Goal: Transaction & Acquisition: Purchase product/service

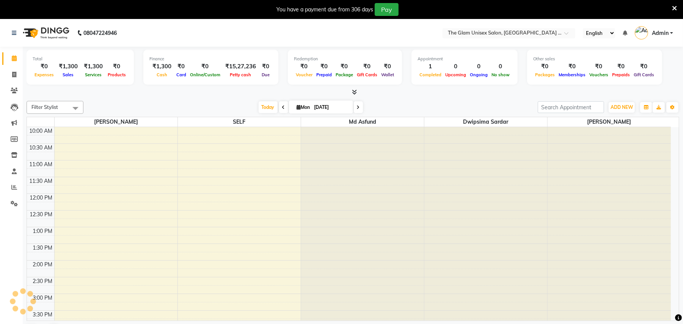
select select "en"
click at [13, 74] on icon at bounding box center [14, 75] width 4 height 6
select select "service"
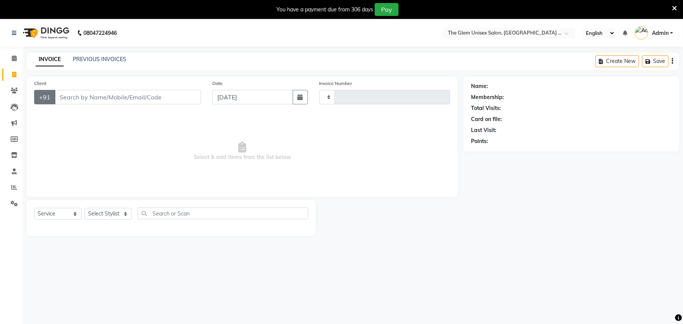
type input "729"
select select "6046"
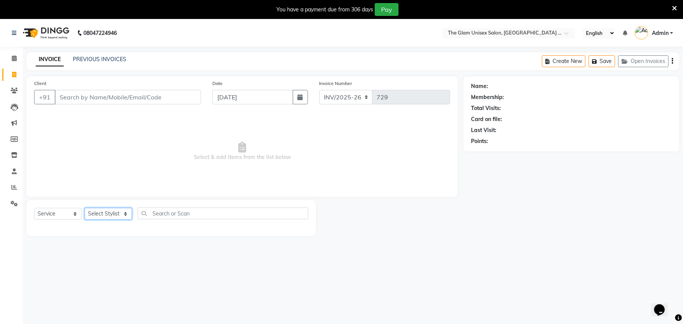
click at [122, 214] on select "Select Stylist" at bounding box center [108, 214] width 47 height 12
select select "G"
click at [124, 217] on select "Select Stylist [PERSON_NAME] Dwipsima [PERSON_NAME] Md Asfund SELF [PERSON_NAME…" at bounding box center [114, 214] width 58 height 12
click at [124, 212] on select "Select Stylist [PERSON_NAME] Dwipsima [PERSON_NAME] Md Asfund SELF [PERSON_NAME…" at bounding box center [114, 214] width 58 height 12
select select "66633"
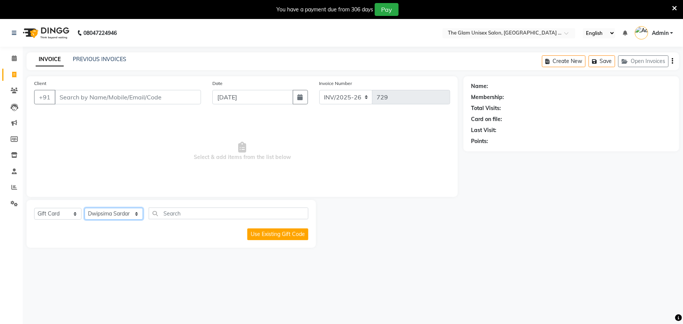
click at [85, 208] on select "Select Stylist [PERSON_NAME] Dwipsima [PERSON_NAME] Md Asfund SELF [PERSON_NAME…" at bounding box center [114, 214] width 58 height 12
click at [186, 213] on input "text" at bounding box center [229, 213] width 160 height 12
click at [71, 212] on select "Select Service Product Membership Package Voucher Prepaid Gift Card" at bounding box center [57, 214] width 47 height 12
select select "service"
click at [34, 208] on select "Select Service Product Membership Package Voucher Prepaid Gift Card" at bounding box center [57, 214] width 47 height 12
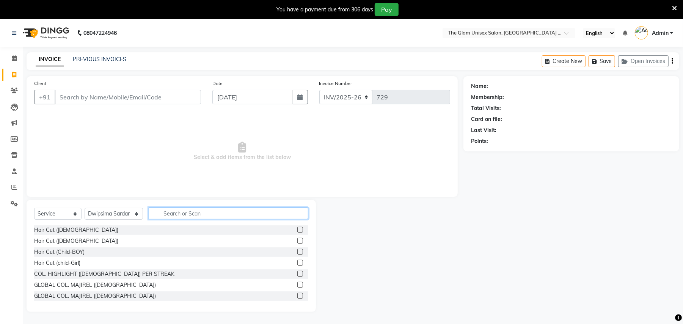
click at [169, 215] on input "text" at bounding box center [229, 213] width 160 height 12
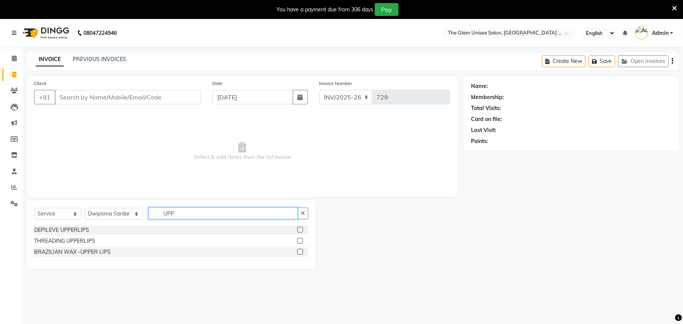
type input "UPP"
click at [299, 240] on label at bounding box center [300, 241] width 6 height 6
click at [299, 240] on input "checkbox" at bounding box center [299, 240] width 5 height 5
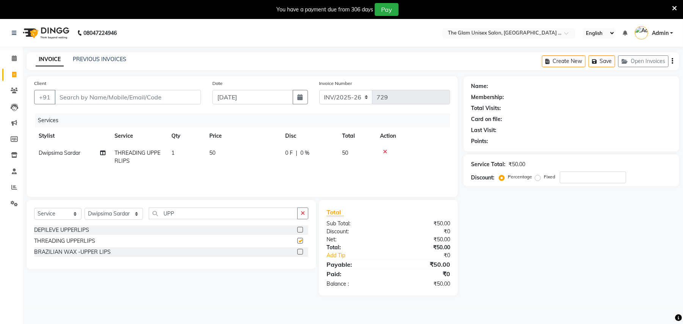
checkbox input "false"
click at [157, 96] on input "Client" at bounding box center [128, 97] width 146 height 14
type input "9"
type input "0"
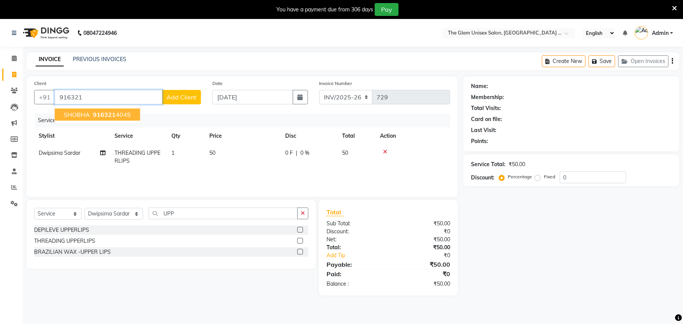
click at [123, 112] on ngb-highlight "916321 4045" at bounding box center [110, 115] width 39 height 8
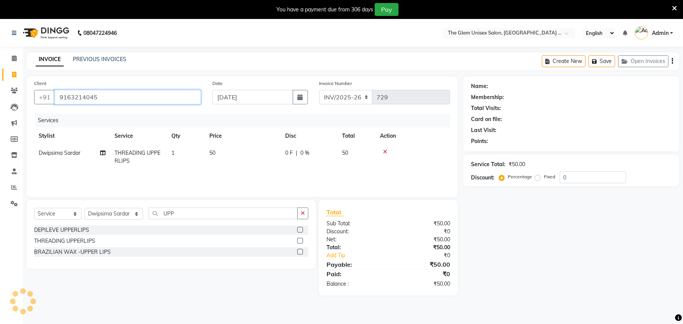
type input "9163214045"
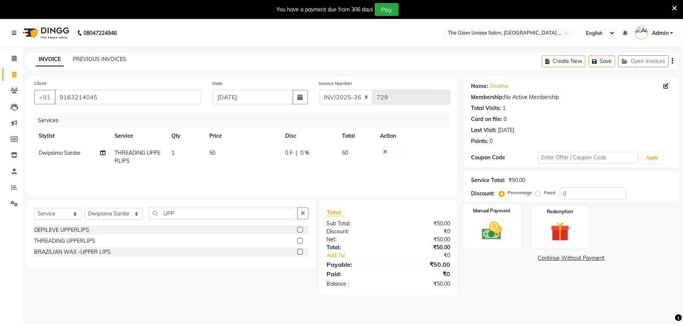
click at [492, 225] on img at bounding box center [491, 230] width 33 height 23
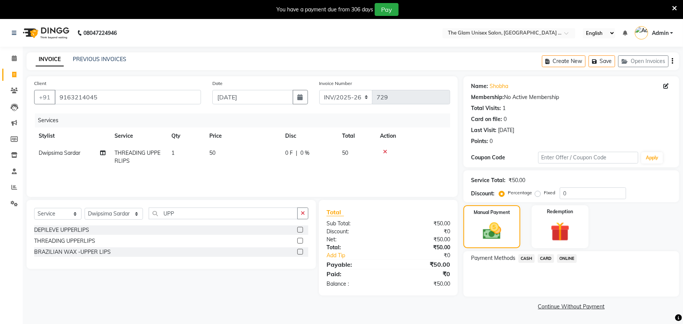
click at [531, 258] on span "CASH" at bounding box center [526, 258] width 16 height 9
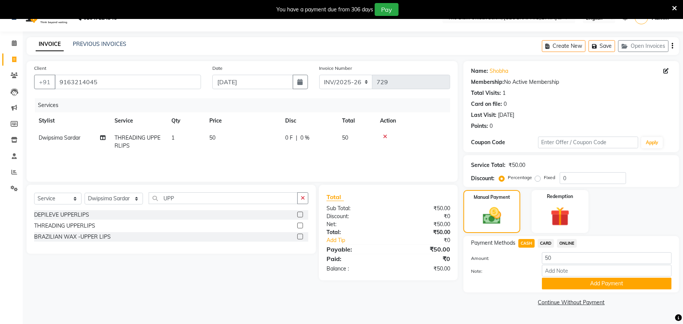
scroll to position [19, 0]
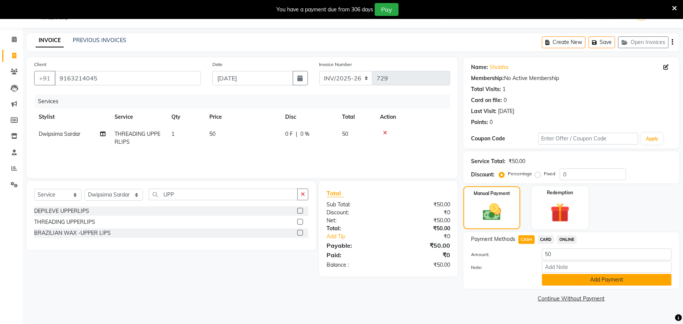
click at [559, 284] on button "Add Payment" at bounding box center [607, 280] width 130 height 12
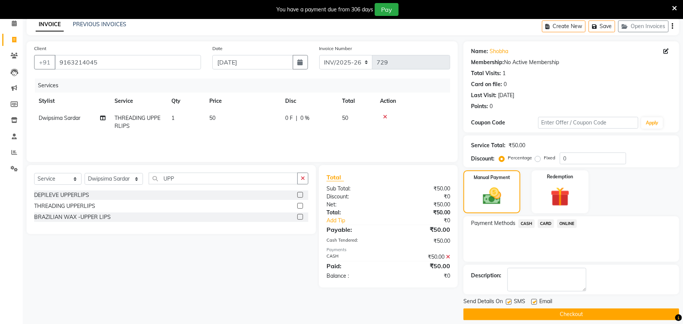
scroll to position [43, 0]
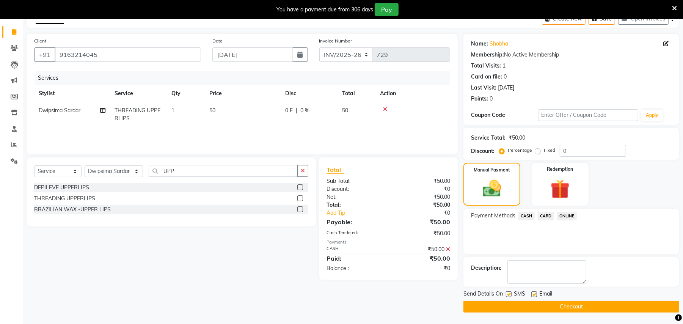
click at [557, 308] on button "Checkout" at bounding box center [571, 307] width 216 height 12
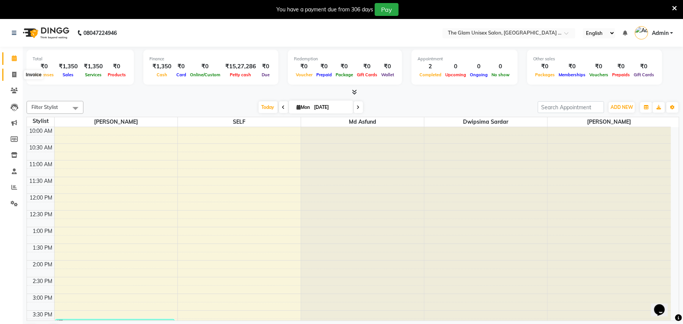
click at [13, 76] on icon at bounding box center [14, 75] width 4 height 6
select select "service"
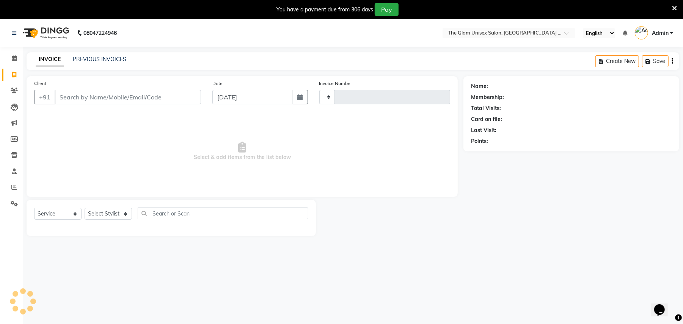
type input "730"
select select "6046"
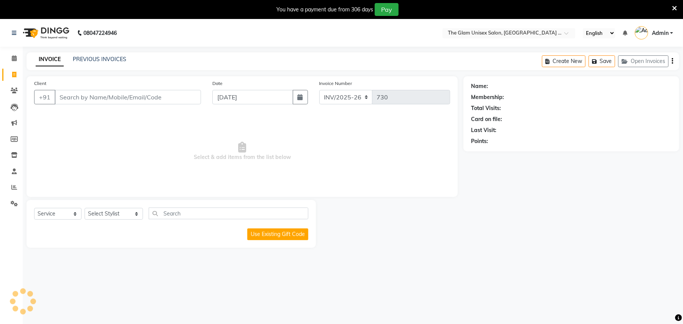
select select "G"
click at [87, 61] on link "PREVIOUS INVOICES" at bounding box center [99, 59] width 53 height 7
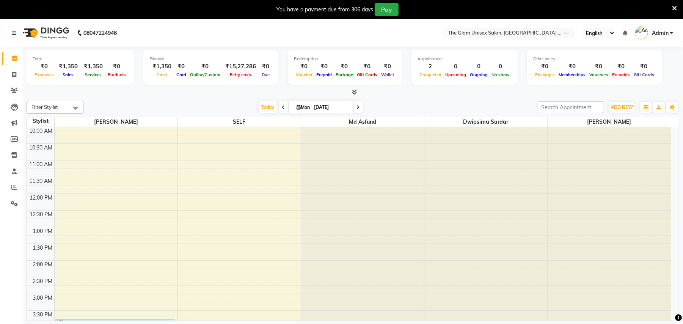
drag, startPoint x: 544, startPoint y: 63, endPoint x: 671, endPoint y: 23, distance: 132.2
click at [671, 23] on nav "08047224946 Select Location × The Glam Unisex Salon, Bhowanipore ,Jadubabur Baz…" at bounding box center [341, 32] width 683 height 27
click at [17, 74] on span at bounding box center [14, 74] width 13 height 9
select select "service"
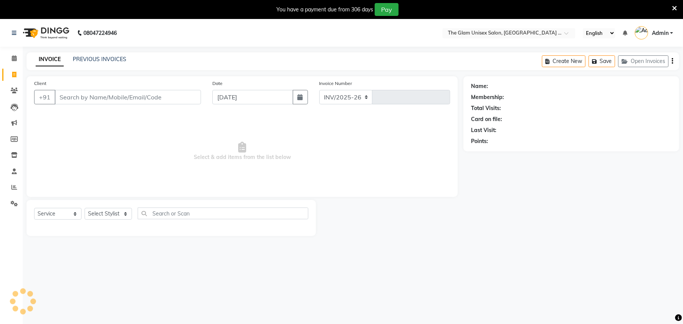
select select "6046"
type input "730"
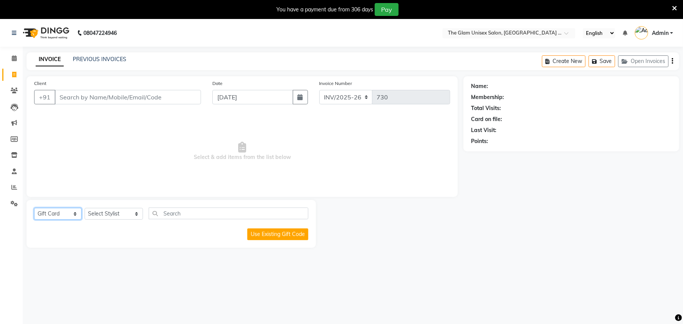
drag, startPoint x: 66, startPoint y: 211, endPoint x: 58, endPoint y: 211, distance: 7.6
click at [66, 211] on select "Select Service Product Membership Package Voucher Prepaid Gift Card" at bounding box center [57, 214] width 47 height 12
select select "service"
click at [34, 208] on select "Select Service Product Membership Package Voucher Prepaid Gift Card" at bounding box center [57, 214] width 47 height 12
click at [94, 214] on select "Select Stylist [PERSON_NAME] Dwipsima [PERSON_NAME] Md Asfund SELF [PERSON_NAME…" at bounding box center [114, 214] width 58 height 12
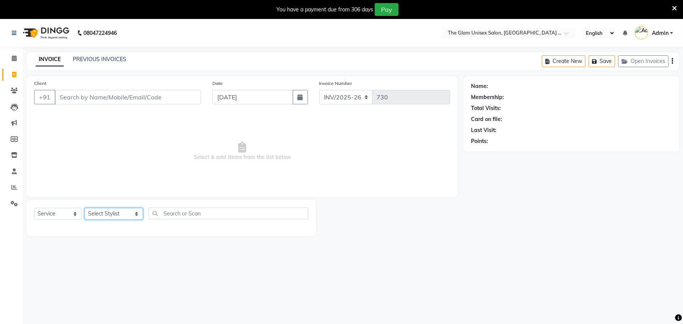
select select "30740"
click at [85, 208] on select "Select Stylist [PERSON_NAME] Dwipsima [PERSON_NAME] Md Asfund SELF [PERSON_NAME…" at bounding box center [114, 214] width 58 height 12
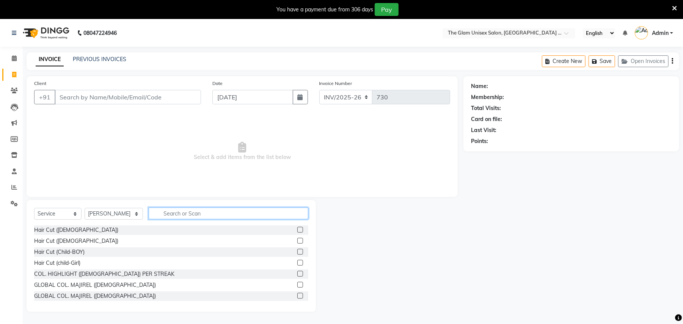
click at [228, 208] on input "text" at bounding box center [229, 213] width 160 height 12
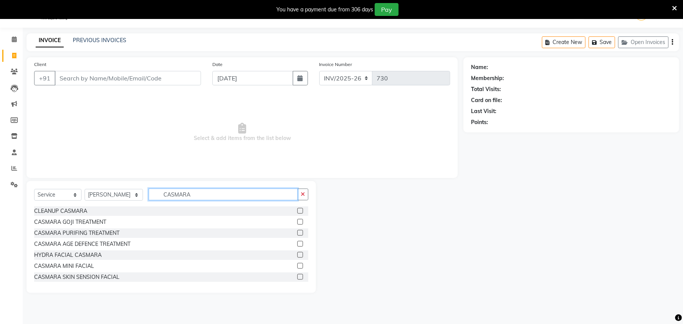
type input "CASMARA"
click at [297, 267] on label at bounding box center [300, 266] width 6 height 6
click at [297, 267] on input "checkbox" at bounding box center [299, 265] width 5 height 5
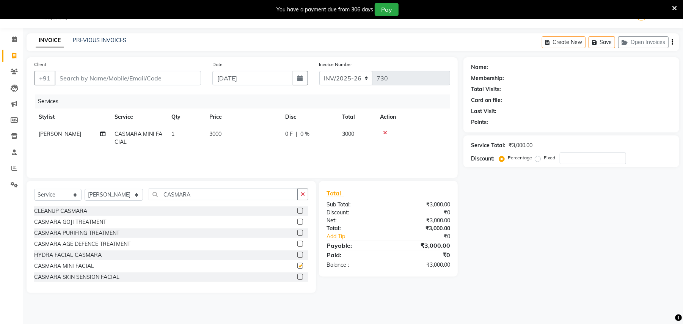
checkbox input "false"
click at [61, 196] on select "Select Service Product Membership Package Voucher Prepaid Gift Card" at bounding box center [57, 195] width 47 height 12
select select "product"
click at [34, 189] on select "Select Service Product Membership Package Voucher Prepaid Gift Card" at bounding box center [57, 195] width 47 height 12
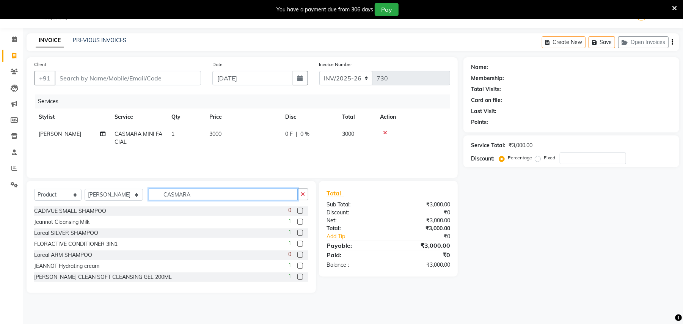
click at [231, 194] on input "CASMARA" at bounding box center [223, 194] width 149 height 12
type input "C"
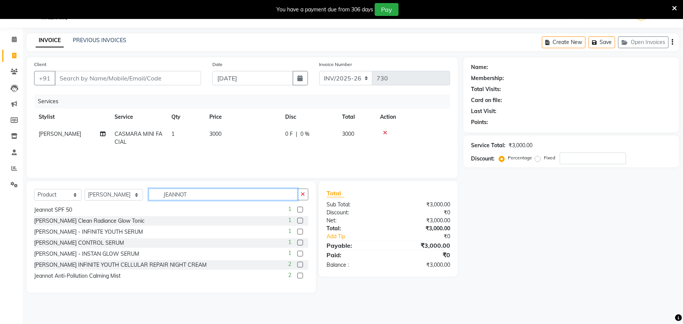
type input "JEANNOT"
click at [297, 253] on label at bounding box center [300, 254] width 6 height 6
click at [297, 253] on input "checkbox" at bounding box center [299, 253] width 5 height 5
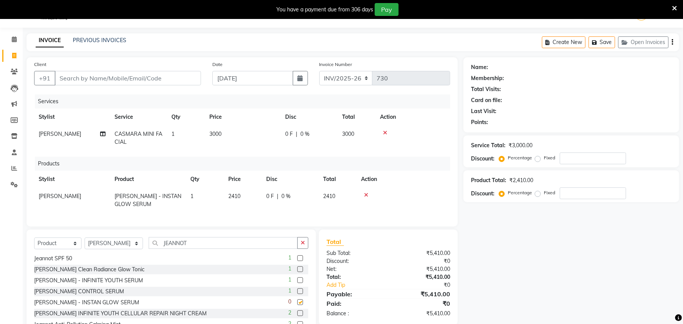
checkbox input "false"
click at [172, 77] on input "Client" at bounding box center [128, 78] width 146 height 14
type input "7"
type input "0"
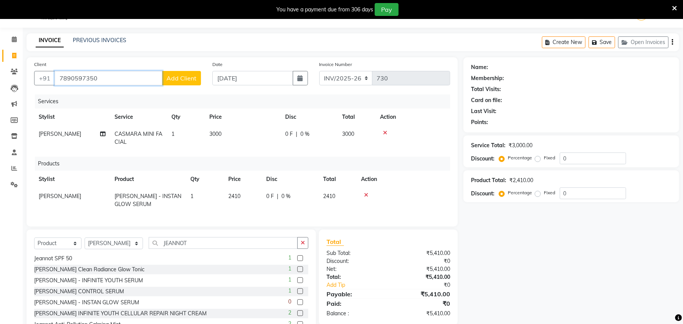
type input "7890597350"
click at [170, 79] on span "Add Client" at bounding box center [181, 78] width 30 height 8
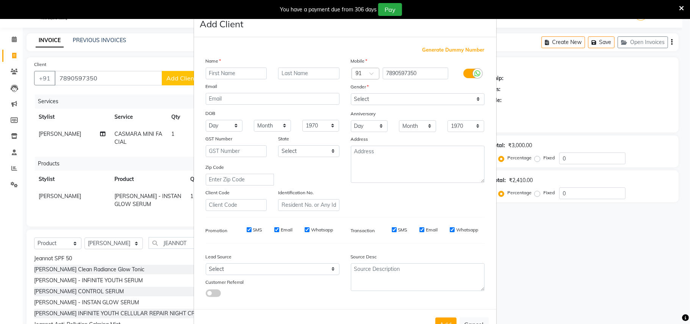
click at [213, 73] on input "text" at bounding box center [236, 73] width 61 height 12
type input "a"
type input "AMRITA"
click at [305, 74] on input "text" at bounding box center [308, 73] width 61 height 12
click at [288, 72] on input "CHAKARBARTTI" at bounding box center [308, 73] width 61 height 12
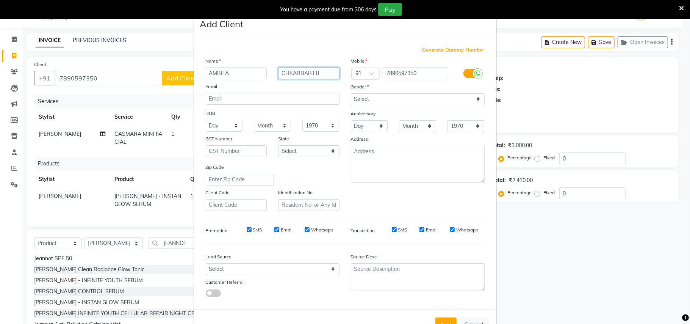
type input "CHKARBARTTI"
click at [436, 102] on select "Select Male Female Other Prefer Not To Say" at bounding box center [418, 99] width 134 height 12
select select "female"
click at [351, 93] on select "Select Male Female Other Prefer Not To Say" at bounding box center [418, 99] width 134 height 12
click at [446, 321] on button "Add" at bounding box center [446, 324] width 21 height 14
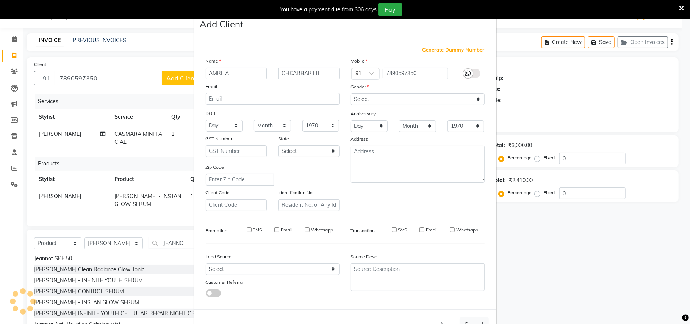
select select
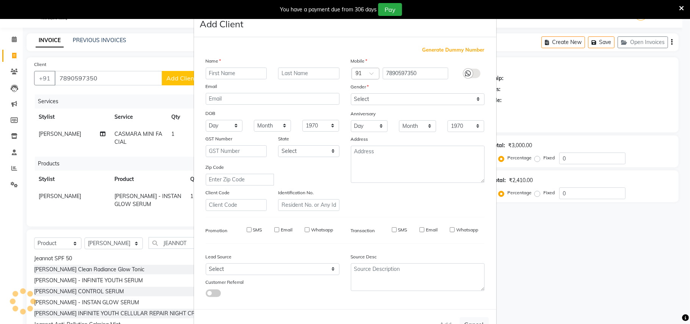
select select
checkbox input "false"
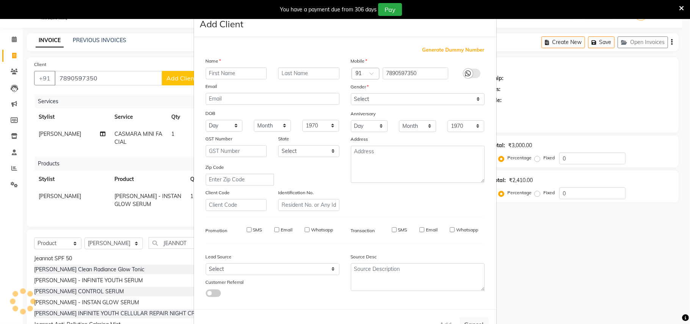
checkbox input "false"
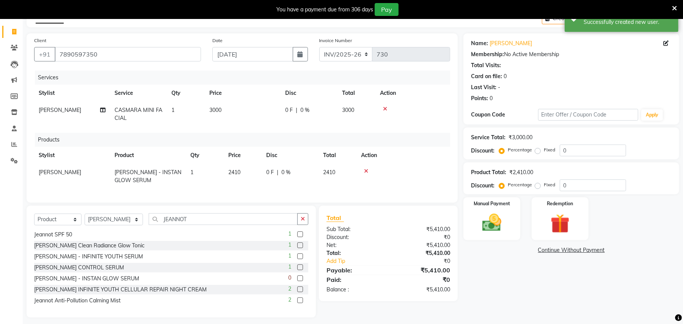
scroll to position [55, 0]
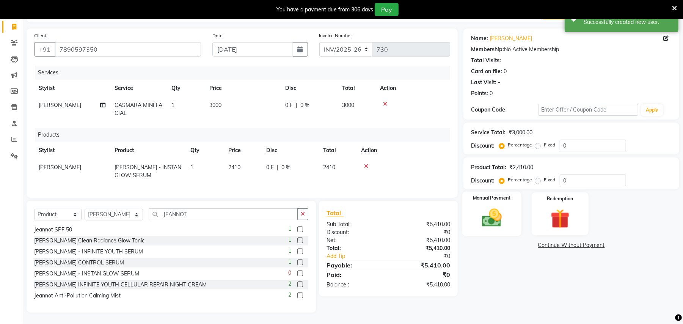
click at [488, 216] on img at bounding box center [491, 217] width 33 height 23
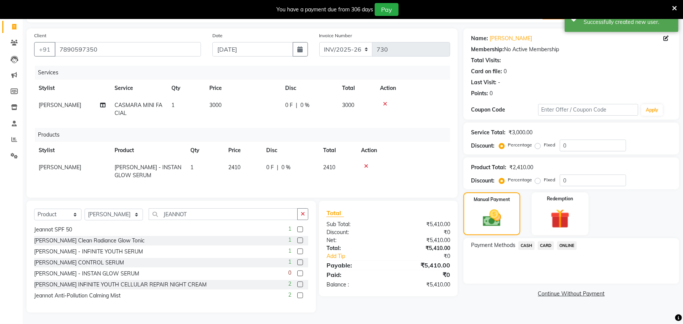
click at [530, 241] on span "CASH" at bounding box center [526, 245] width 16 height 9
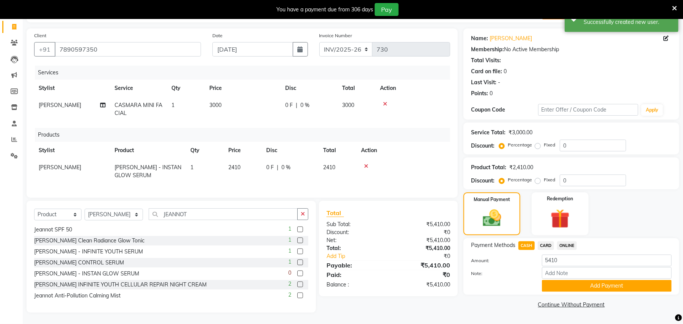
click at [542, 241] on span "CARD" at bounding box center [545, 245] width 16 height 9
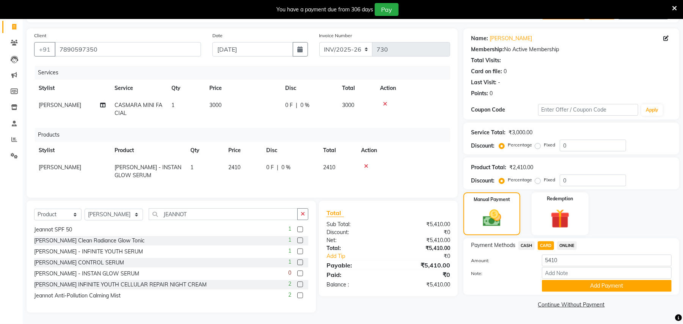
click at [385, 101] on icon at bounding box center [385, 103] width 4 height 5
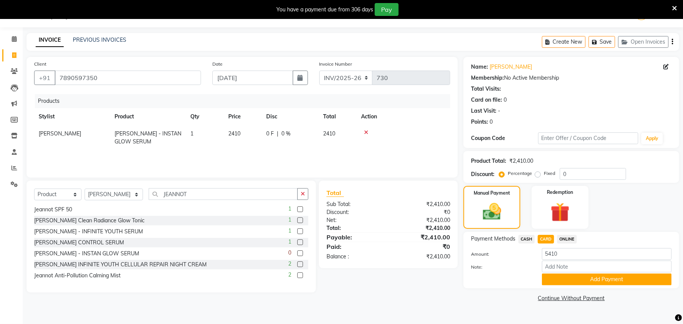
scroll to position [19, 0]
click at [44, 193] on select "Select Service Product Membership Package Voucher Prepaid Gift Card" at bounding box center [57, 195] width 47 height 12
select select "service"
click at [34, 189] on select "Select Service Product Membership Package Voucher Prepaid Gift Card" at bounding box center [57, 195] width 47 height 12
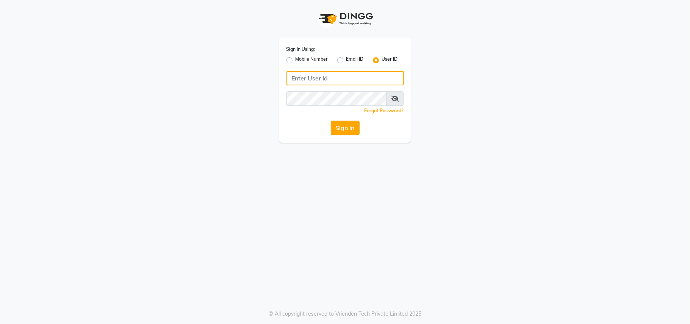
type input "theglam@123"
click at [337, 127] on button "Sign In" at bounding box center [345, 128] width 29 height 14
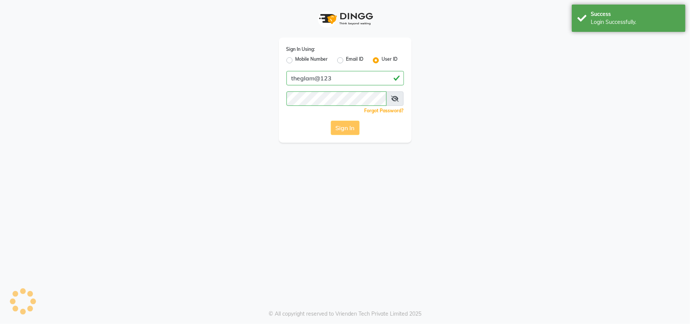
click at [337, 127] on div "Sign In" at bounding box center [345, 128] width 117 height 14
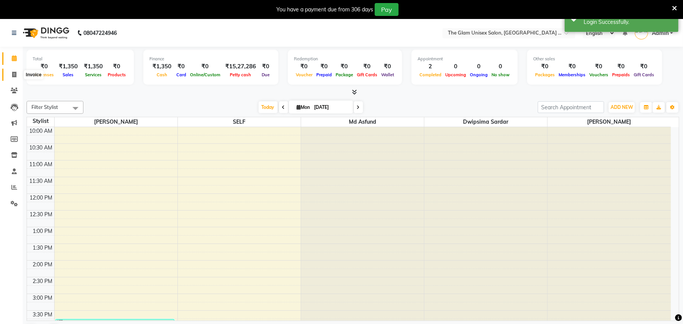
click at [12, 73] on icon at bounding box center [14, 75] width 4 height 6
select select "service"
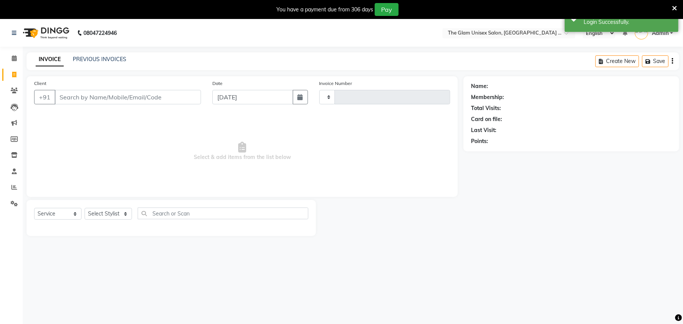
type input "730"
select select "6046"
select select "G"
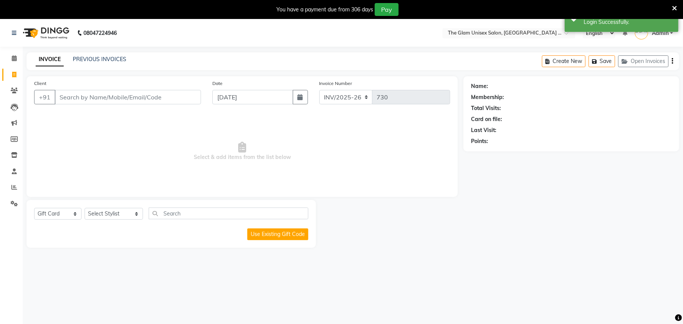
click at [197, 94] on input "Client" at bounding box center [128, 97] width 146 height 14
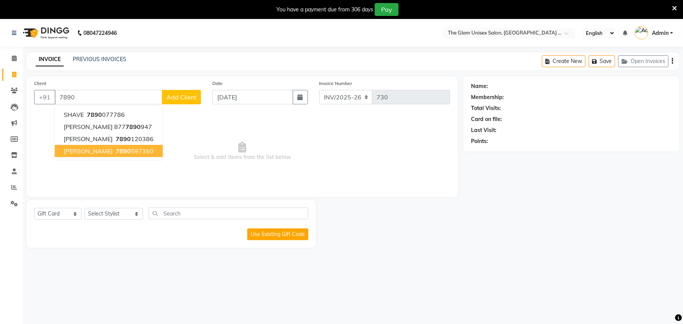
click at [131, 153] on span "7890" at bounding box center [123, 151] width 15 height 8
type input "7890597350"
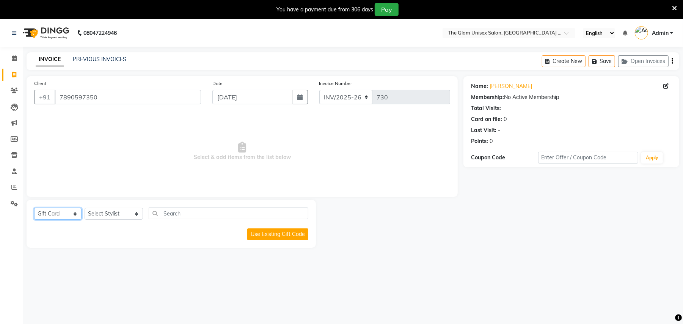
click at [55, 215] on select "Select Service Product Membership Package Voucher Prepaid Gift Card" at bounding box center [57, 214] width 47 height 12
select select "service"
click at [34, 208] on select "Select Service Product Membership Package Voucher Prepaid Gift Card" at bounding box center [57, 214] width 47 height 12
click at [95, 211] on select "Select Stylist [PERSON_NAME] Dwipsima [PERSON_NAME] Md Asfund SELF [PERSON_NAME…" at bounding box center [114, 214] width 58 height 12
click at [85, 208] on select "Select Stylist [PERSON_NAME] Dwipsima [PERSON_NAME] Md Asfund SELF [PERSON_NAME…" at bounding box center [114, 214] width 58 height 12
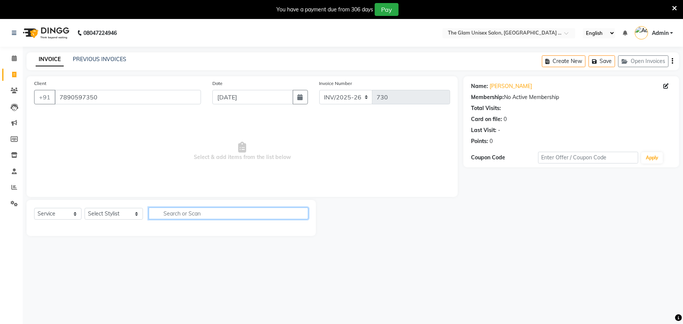
click at [180, 210] on input "text" at bounding box center [229, 213] width 160 height 12
type input "CASMA"
click at [121, 217] on select "Select Stylist [PERSON_NAME] Dwipsima [PERSON_NAME] Md Asfund SELF [PERSON_NAME…" at bounding box center [114, 214] width 58 height 12
select select "30740"
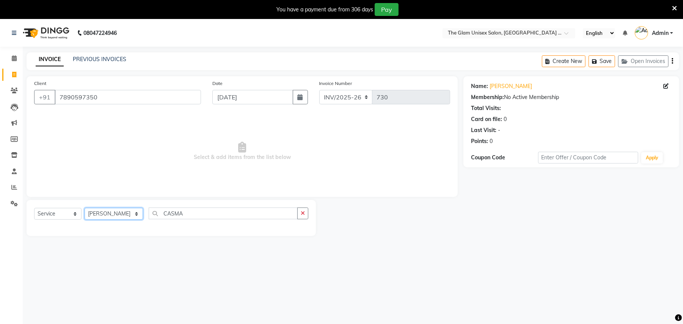
click at [85, 208] on select "Select Stylist [PERSON_NAME] Dwipsima [PERSON_NAME] Md Asfund SELF [PERSON_NAME…" at bounding box center [114, 214] width 58 height 12
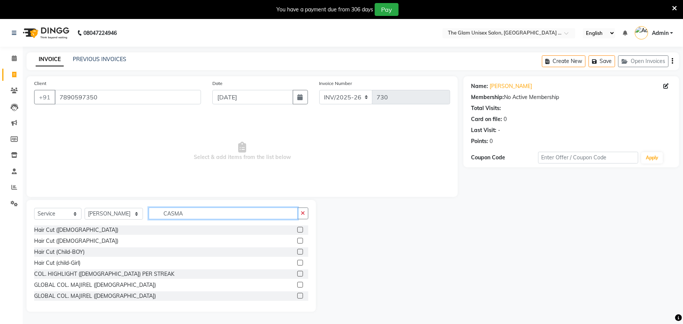
click at [185, 214] on input "CASMA" at bounding box center [223, 213] width 149 height 12
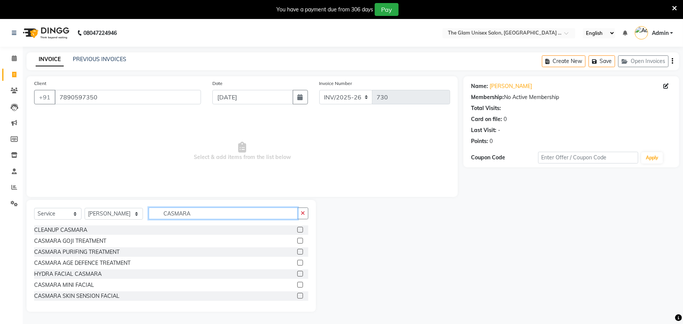
scroll to position [34, 0]
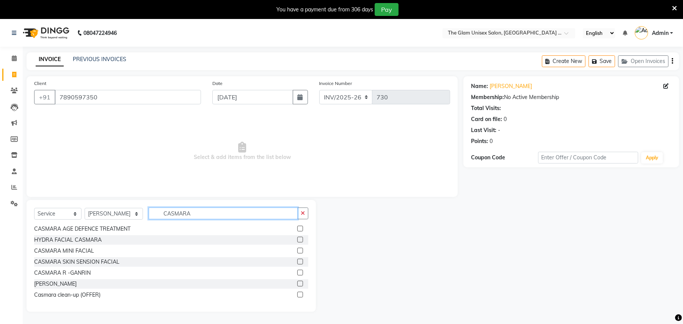
type input "CASMARA"
click at [297, 260] on label at bounding box center [300, 261] width 6 height 6
click at [297, 260] on input "checkbox" at bounding box center [299, 261] width 5 height 5
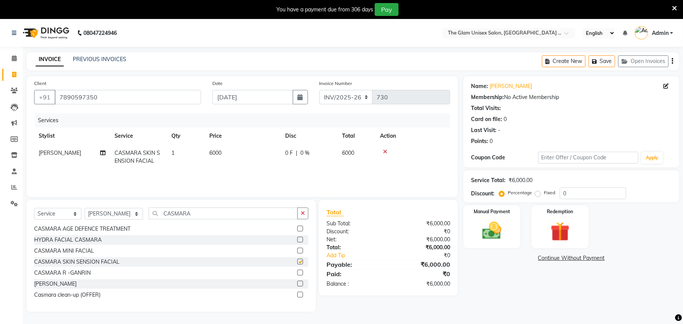
checkbox input "false"
drag, startPoint x: 292, startPoint y: 251, endPoint x: 340, endPoint y: 205, distance: 66.5
click at [295, 237] on div "CLEANUP CASMARA CASMARA GOJI TREATMENT CASMARA PURIFING TREATMENT CASMARA AGE D…" at bounding box center [171, 263] width 274 height 76
click at [384, 152] on icon at bounding box center [385, 151] width 4 height 5
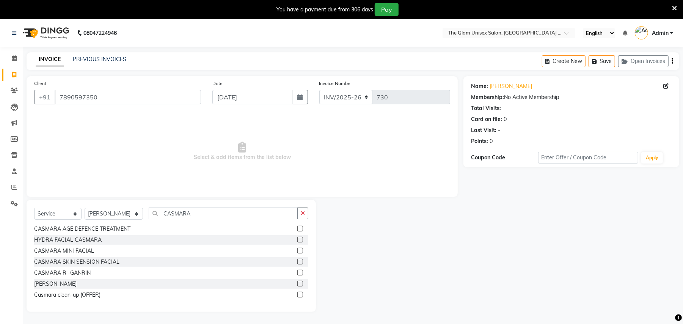
click at [297, 249] on label at bounding box center [300, 251] width 6 height 6
click at [297, 249] on input "checkbox" at bounding box center [299, 250] width 5 height 5
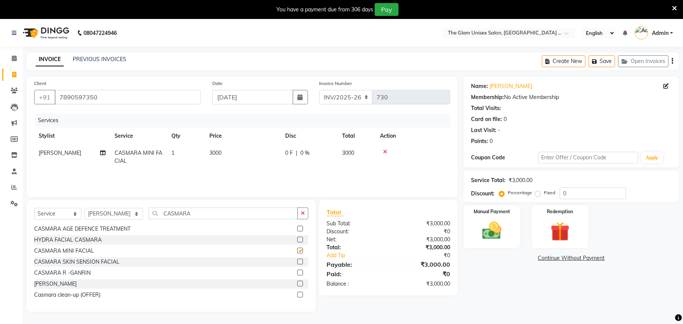
checkbox input "false"
click at [221, 154] on span "3000" at bounding box center [215, 152] width 12 height 7
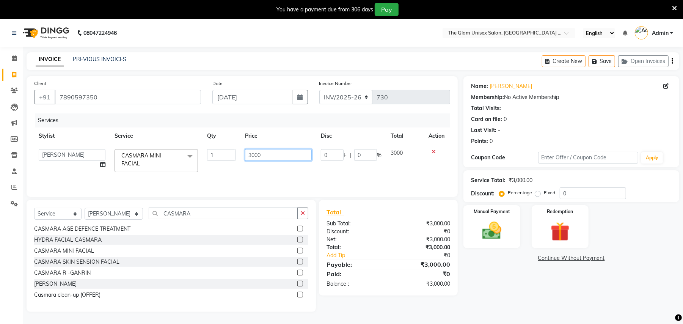
click at [252, 154] on input "3000" at bounding box center [278, 155] width 67 height 12
type input "2000"
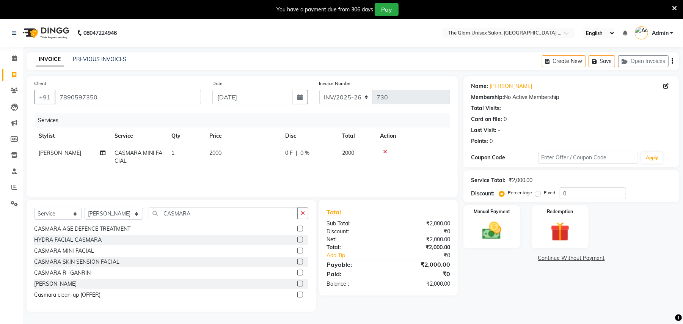
click at [257, 176] on div "Services Stylist Service Qty Price Disc Total Action Ankita Ghosh CASMARA MINI …" at bounding box center [242, 151] width 416 height 76
click at [191, 211] on input "CASMARA" at bounding box center [223, 213] width 149 height 12
type input "C"
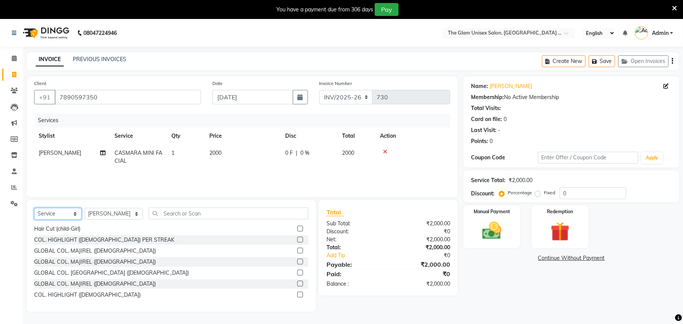
click at [67, 212] on select "Select Service Product Membership Package Voucher Prepaid Gift Card" at bounding box center [57, 214] width 47 height 12
select select "product"
click at [34, 208] on select "Select Service Product Membership Package Voucher Prepaid Gift Card" at bounding box center [57, 214] width 47 height 12
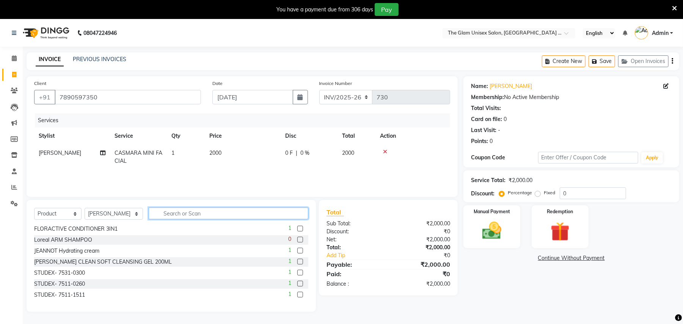
click at [182, 212] on input "text" at bounding box center [229, 213] width 160 height 12
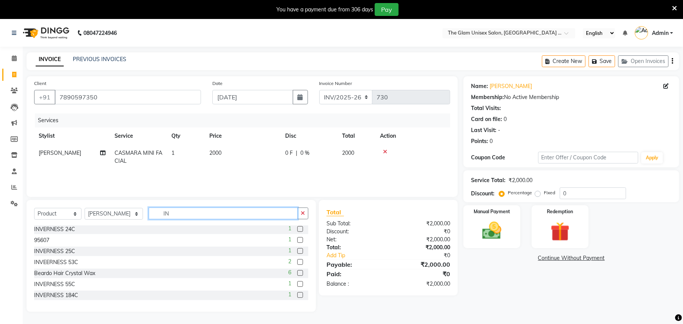
scroll to position [287, 0]
click at [180, 216] on input "IN" at bounding box center [223, 213] width 149 height 12
type input "I"
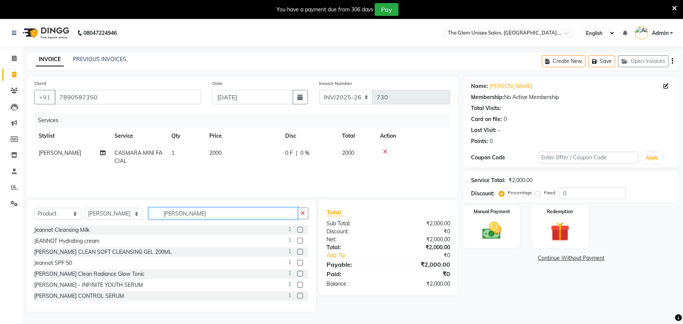
scroll to position [34, 0]
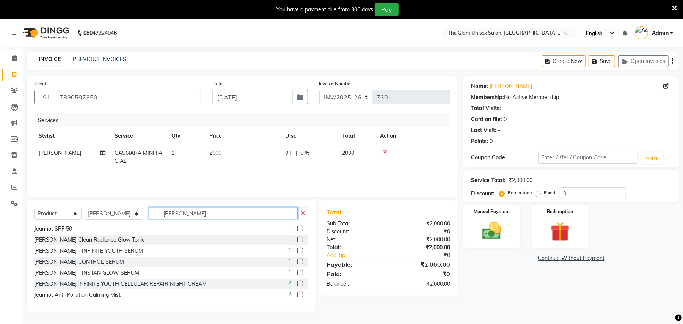
type input "JEANN"
click at [297, 271] on label at bounding box center [300, 272] width 6 height 6
click at [297, 271] on input "checkbox" at bounding box center [299, 272] width 5 height 5
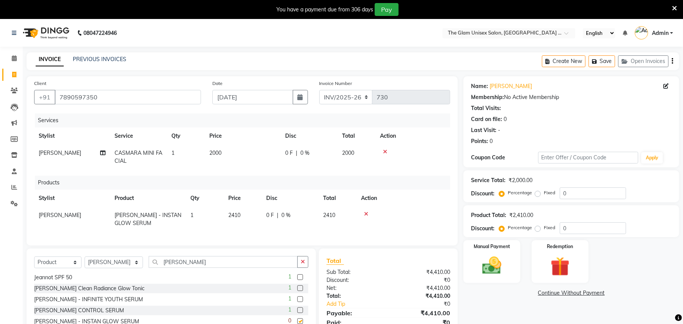
checkbox input "false"
click at [163, 103] on input "7890597350" at bounding box center [128, 97] width 146 height 14
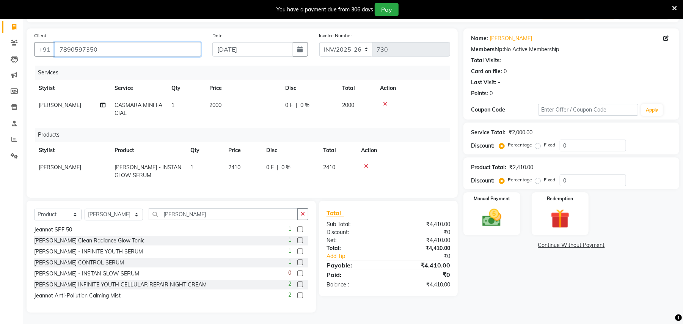
scroll to position [55, 0]
click at [501, 213] on img at bounding box center [491, 217] width 33 height 23
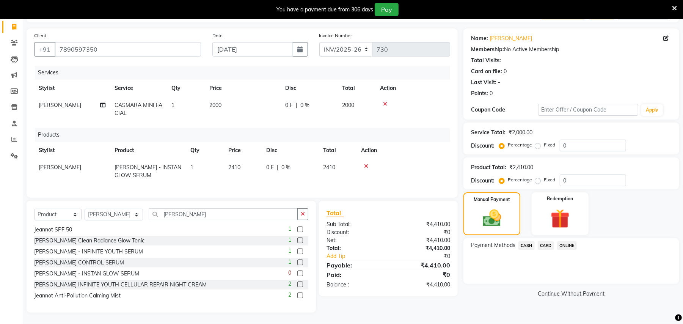
click at [542, 241] on span "CARD" at bounding box center [545, 245] width 16 height 9
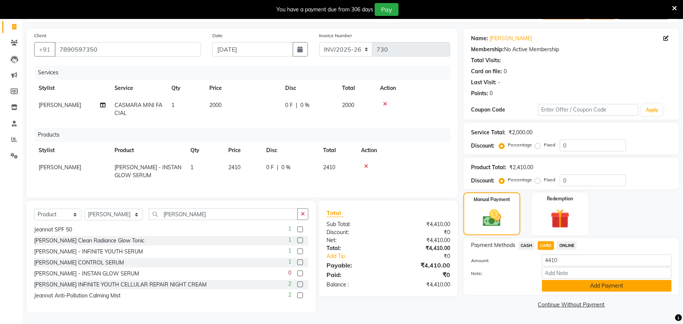
click at [592, 280] on button "Add Payment" at bounding box center [607, 286] width 130 height 12
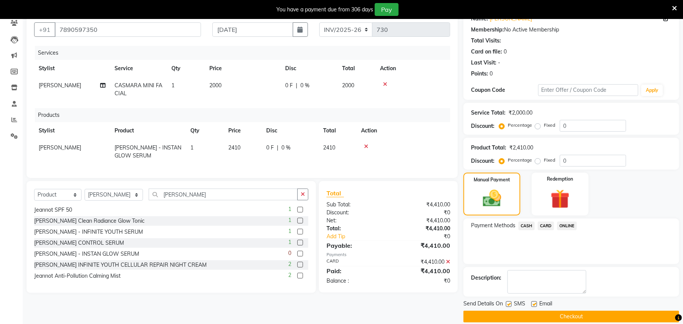
scroll to position [78, 0]
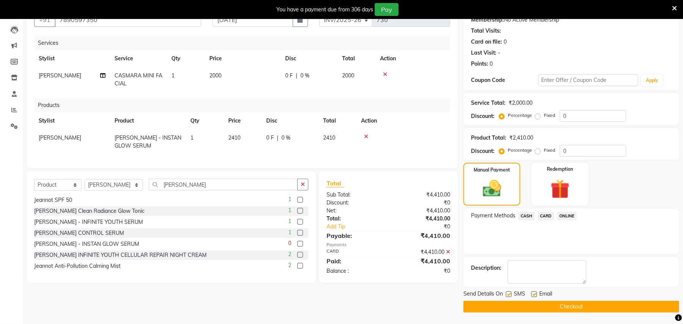
click at [595, 303] on button "Checkout" at bounding box center [571, 307] width 216 height 12
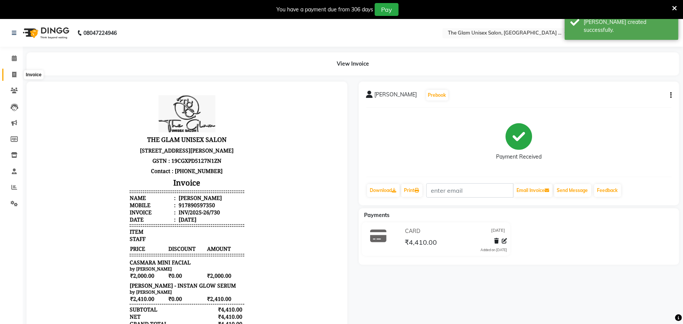
click at [15, 75] on icon at bounding box center [14, 75] width 4 height 6
select select "service"
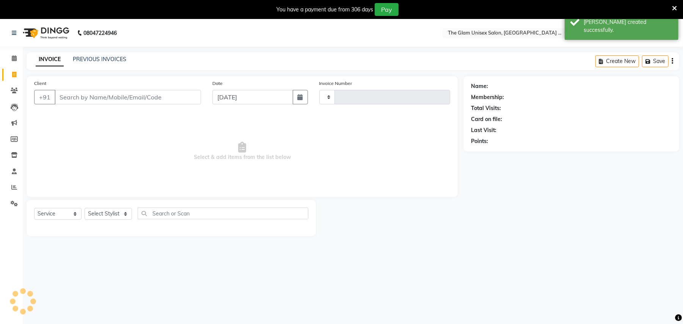
type input "731"
select select "6046"
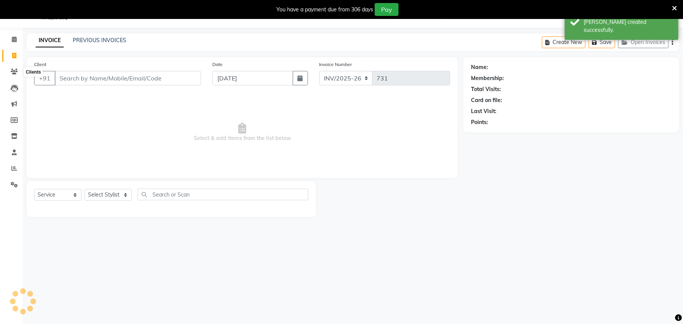
select select "G"
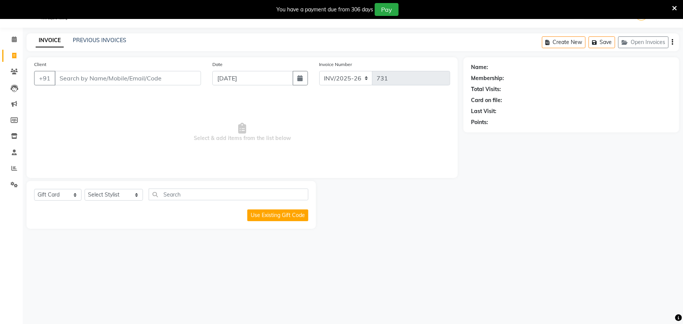
click at [104, 32] on div "08047224946 Select Location × The Glam Unisex Salon, Bhowanipore ,Jadubabur Baz…" at bounding box center [341, 162] width 683 height 324
click at [109, 42] on link "PREVIOUS INVOICES" at bounding box center [99, 40] width 53 height 7
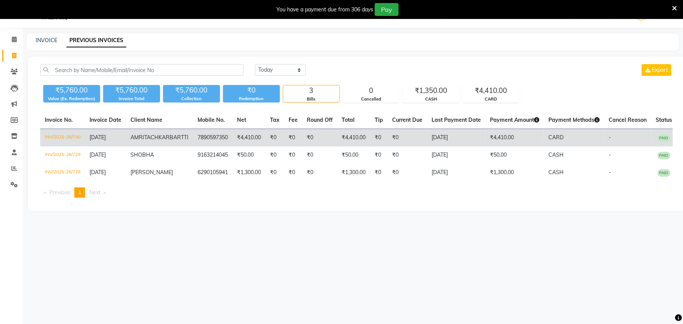
click at [306, 140] on td "₹0" at bounding box center [319, 138] width 35 height 18
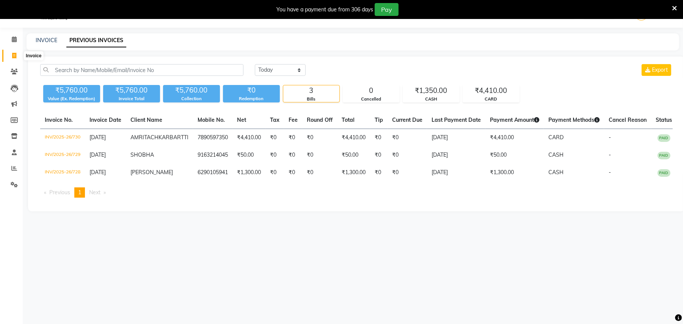
click at [14, 55] on icon at bounding box center [14, 56] width 4 height 6
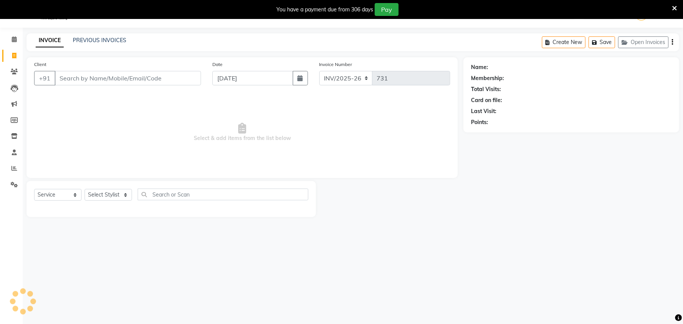
select select "G"
click at [117, 38] on link "PREVIOUS INVOICES" at bounding box center [99, 40] width 53 height 7
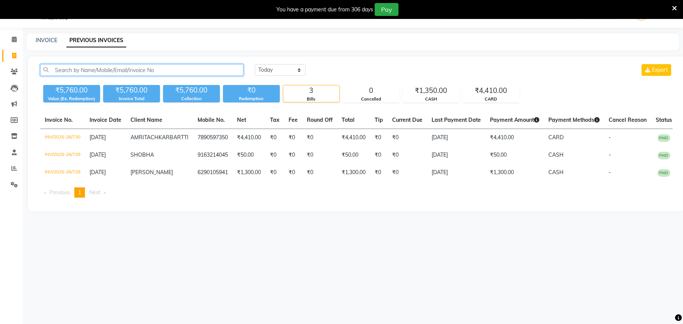
click at [58, 67] on input "text" at bounding box center [141, 70] width 203 height 12
click at [11, 57] on span at bounding box center [14, 56] width 13 height 9
select select "service"
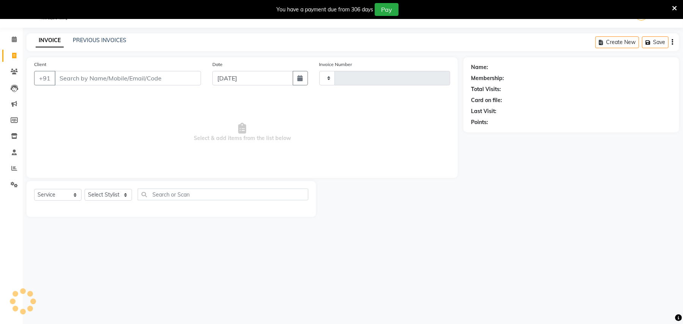
type input "731"
select select "6046"
select select "G"
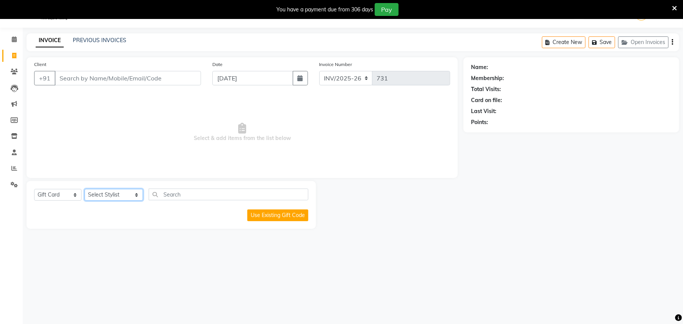
click at [126, 196] on select "Select Stylist Ankita Ghosh Dwipsima Sardar Kabir Younus Md Asfund SELF Sima Ra…" at bounding box center [114, 195] width 58 height 12
select select "66633"
click at [85, 189] on select "Select Stylist Ankita Ghosh Dwipsima Sardar Kabir Younus Md Asfund SELF Sima Ra…" at bounding box center [114, 195] width 58 height 12
click at [70, 195] on select "Select Service Product Membership Package Voucher Prepaid Gift Card" at bounding box center [57, 195] width 47 height 12
select select "service"
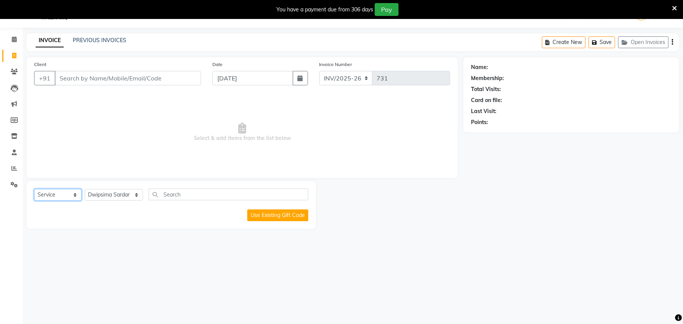
click at [34, 189] on select "Select Service Product Membership Package Voucher Prepaid Gift Card" at bounding box center [57, 195] width 47 height 12
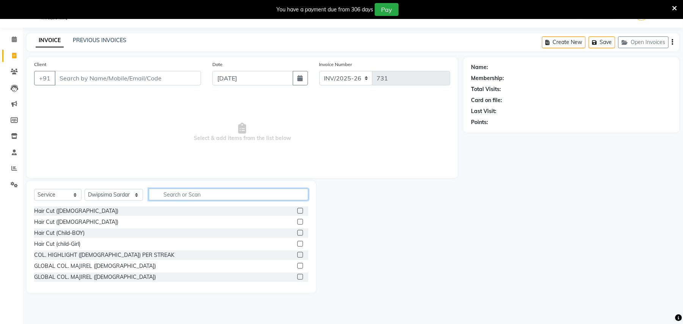
click at [166, 193] on input "text" at bounding box center [229, 194] width 160 height 12
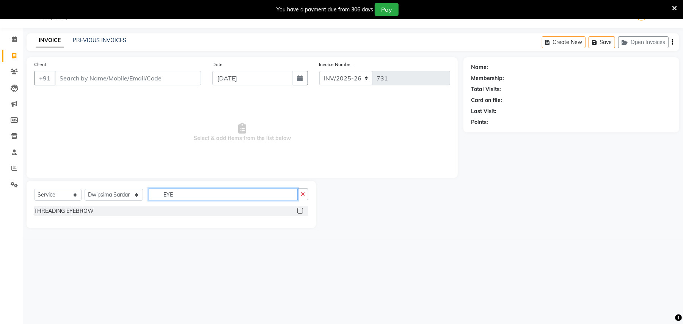
type input "EYE"
click at [302, 211] on label at bounding box center [300, 211] width 6 height 6
click at [302, 211] on input "checkbox" at bounding box center [299, 210] width 5 height 5
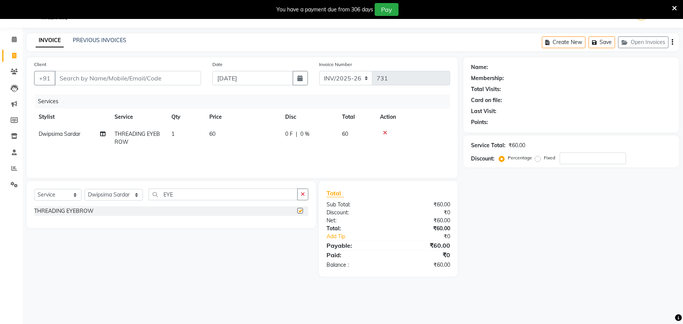
checkbox input "false"
click at [170, 81] on input "Client" at bounding box center [128, 78] width 146 height 14
type input "9"
type input "0"
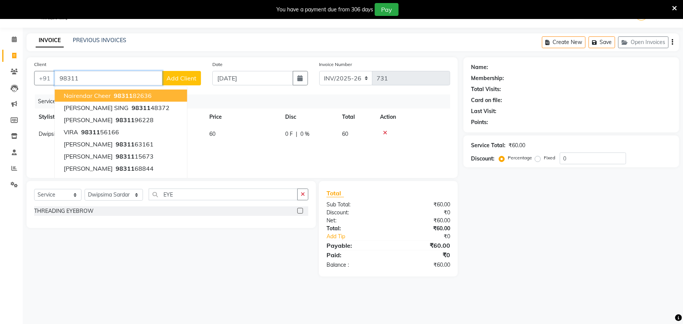
click at [161, 91] on button "nairendar cheer 98311 82636" at bounding box center [121, 95] width 132 height 12
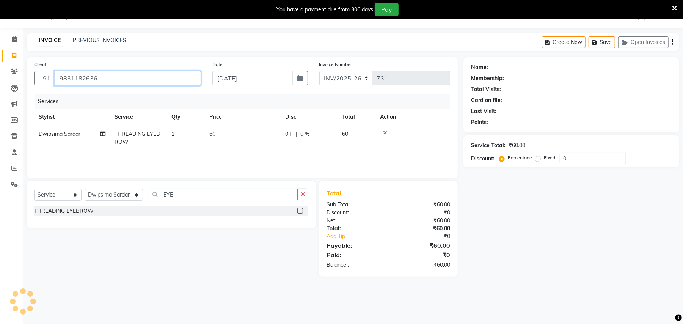
type input "9831182636"
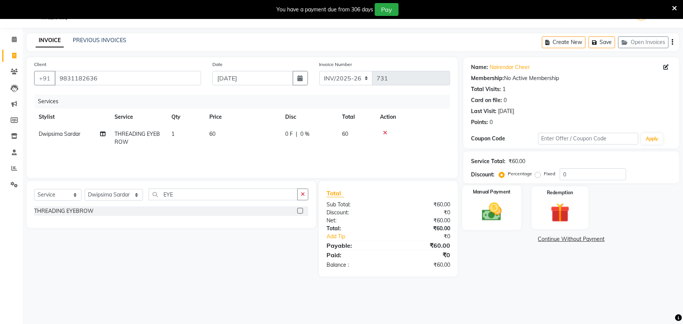
click at [496, 216] on img at bounding box center [491, 211] width 33 height 23
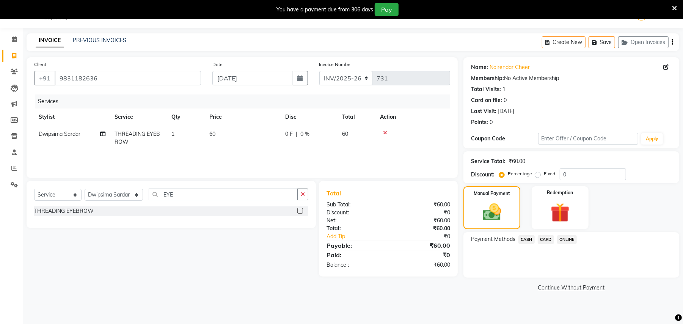
click at [527, 240] on span "CASH" at bounding box center [526, 239] width 16 height 9
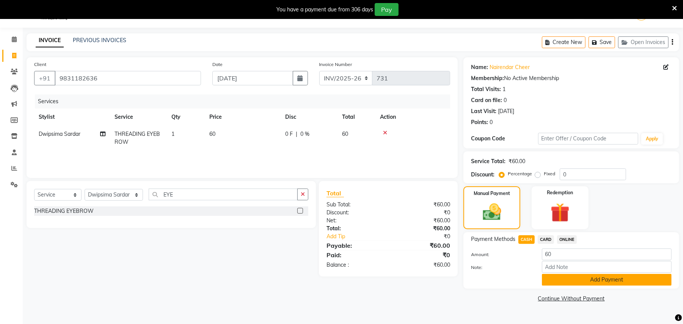
click at [575, 282] on button "Add Payment" at bounding box center [607, 280] width 130 height 12
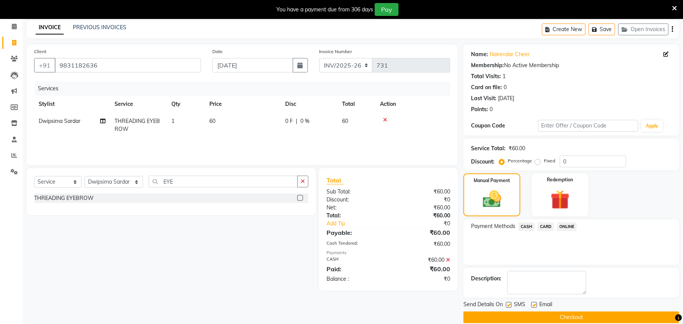
scroll to position [43, 0]
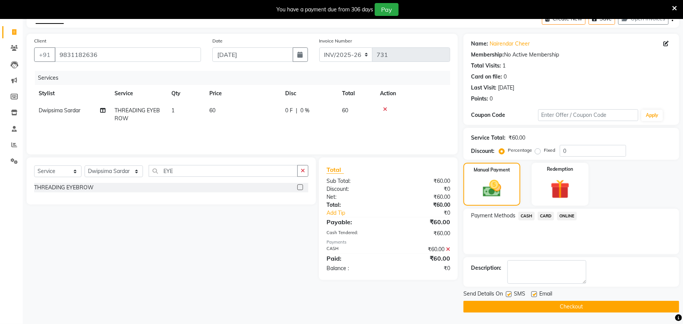
click at [522, 301] on button "Checkout" at bounding box center [571, 307] width 216 height 12
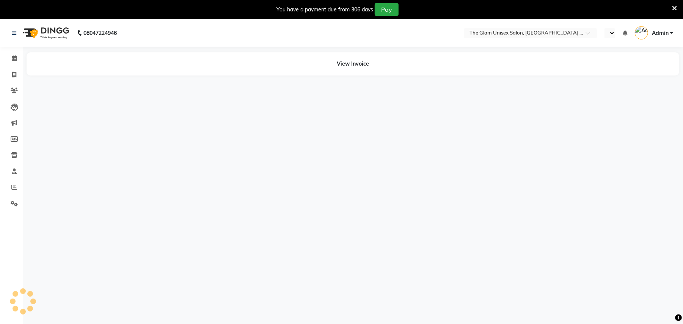
select select "en"
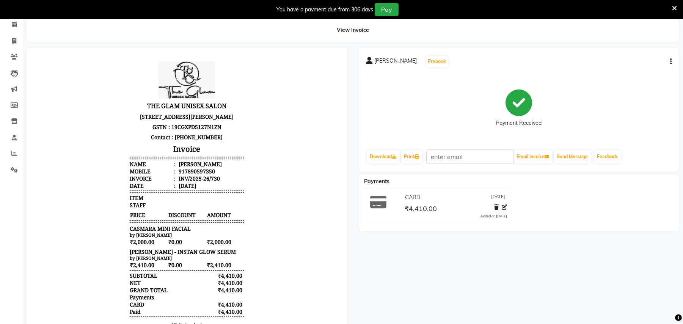
scroll to position [50, 0]
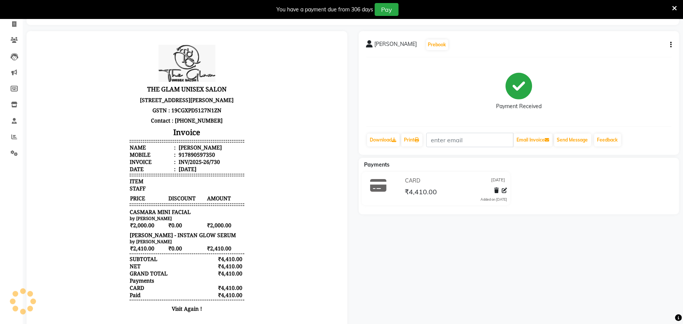
click at [675, 4] on span at bounding box center [674, 8] width 5 height 8
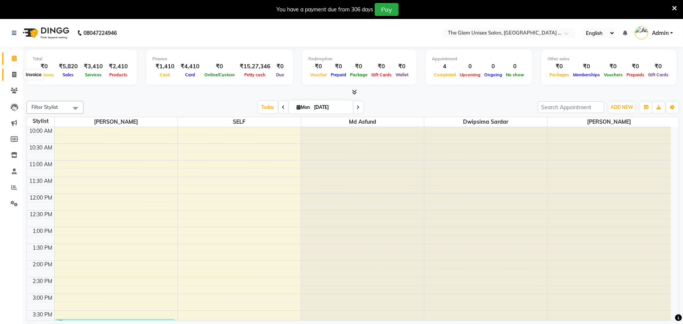
click at [15, 73] on icon at bounding box center [14, 75] width 4 height 6
select select "service"
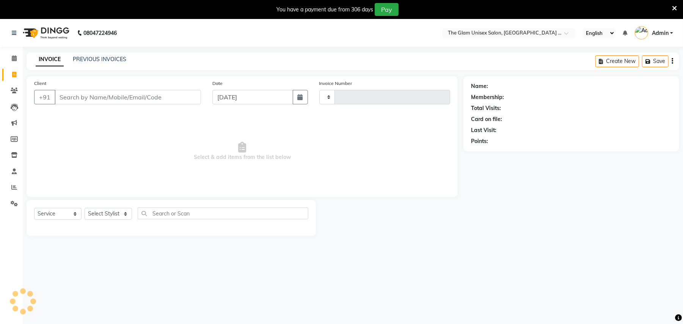
type input "732"
select select "6046"
select select "G"
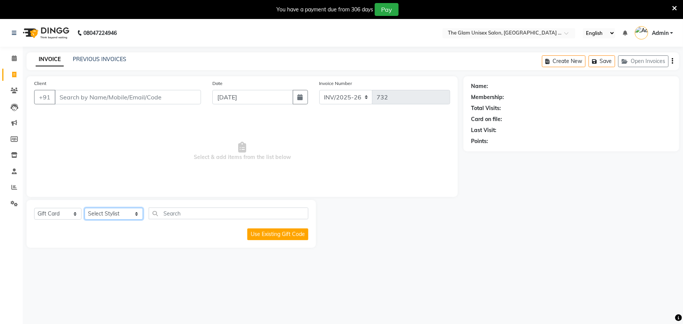
click at [127, 217] on select "Select Stylist Ankita Ghosh Dwipsima Sardar Kabir Younus Md Asfund SELF Sima Ra…" at bounding box center [114, 214] width 58 height 12
select select "60525"
click at [85, 208] on select "Select Stylist Ankita Ghosh Dwipsima Sardar Kabir Younus Md Asfund SELF Sima Ra…" at bounding box center [114, 214] width 58 height 12
click at [76, 212] on select "Select Service Product Membership Package Voucher Prepaid Gift Card" at bounding box center [57, 214] width 47 height 12
select select "service"
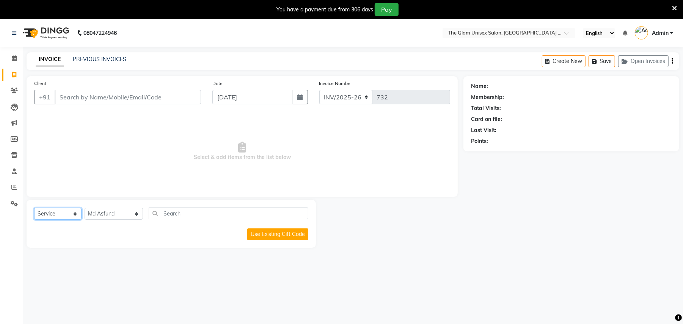
click at [34, 208] on select "Select Service Product Membership Package Voucher Prepaid Gift Card" at bounding box center [57, 214] width 47 height 12
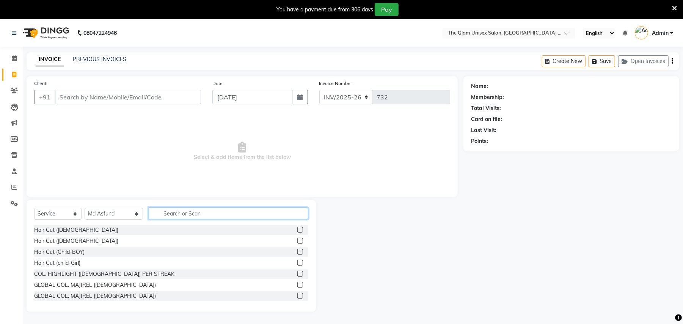
click at [161, 215] on input "text" at bounding box center [229, 213] width 160 height 12
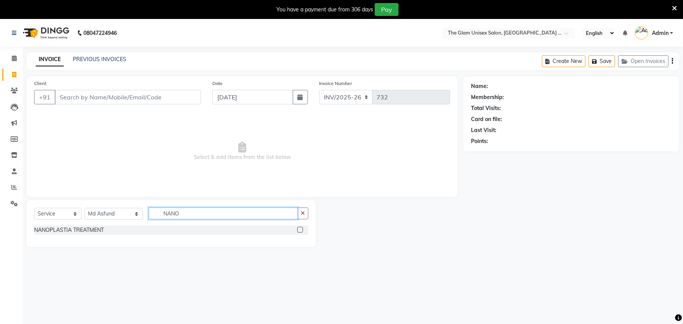
type input "NANO"
click at [299, 228] on label at bounding box center [300, 230] width 6 height 6
click at [299, 228] on input "checkbox" at bounding box center [299, 229] width 5 height 5
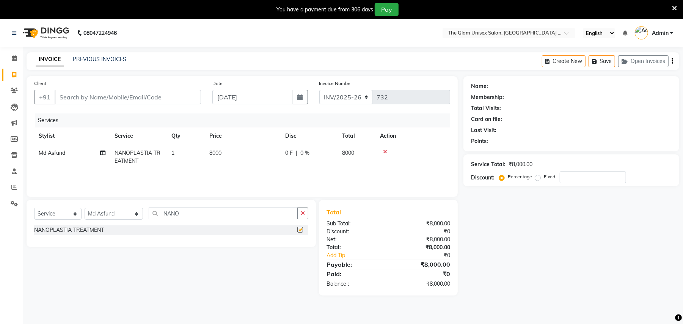
checkbox input "false"
click at [243, 149] on td "8000" at bounding box center [243, 156] width 76 height 25
select select "60525"
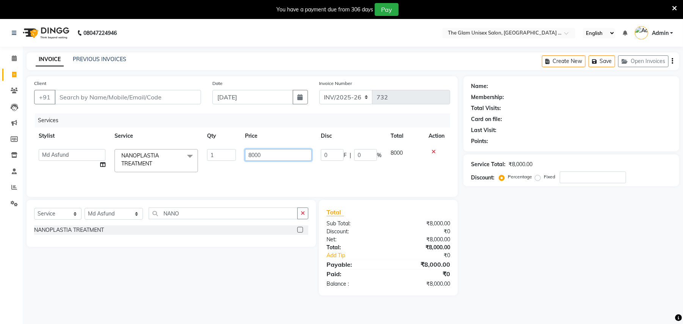
click at [267, 153] on input "8000" at bounding box center [278, 155] width 67 height 12
type input "8"
type input "6500"
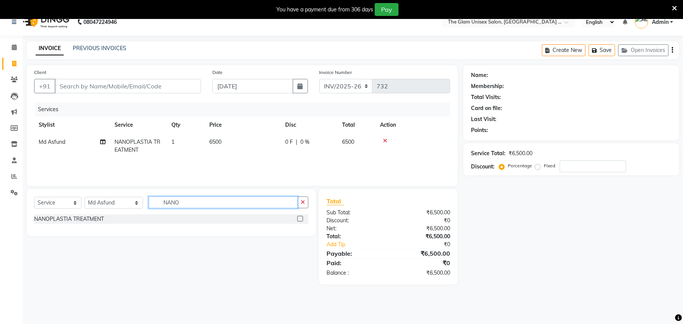
click at [193, 201] on input "NANO" at bounding box center [223, 202] width 149 height 12
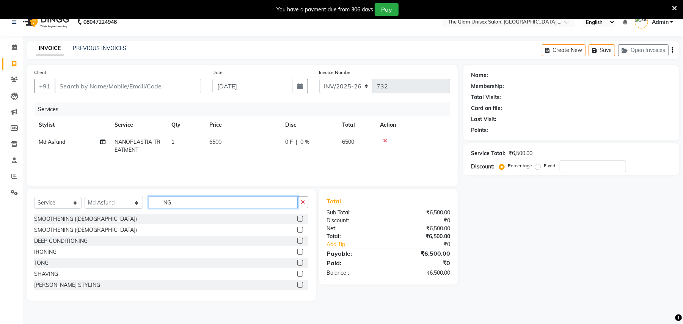
type input "N"
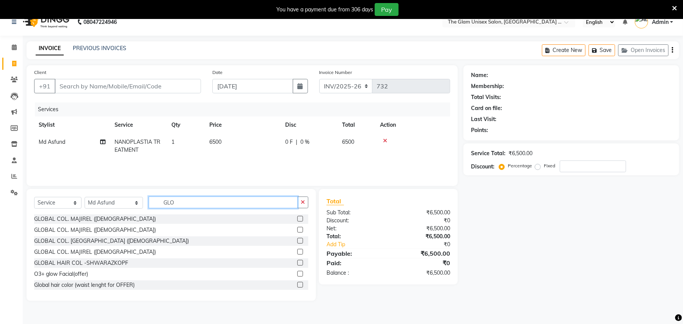
type input "GLO"
click at [297, 228] on label at bounding box center [300, 230] width 6 height 6
click at [297, 228] on input "checkbox" at bounding box center [299, 229] width 5 height 5
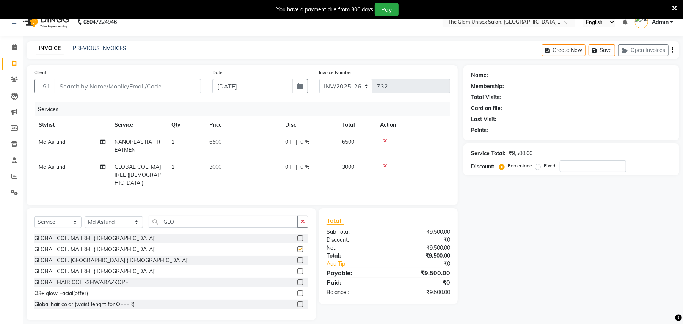
checkbox input "false"
click at [245, 167] on td "3000" at bounding box center [243, 174] width 76 height 33
select select "60525"
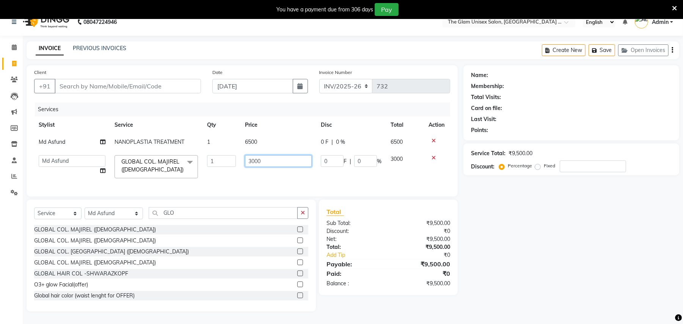
click at [275, 162] on input "3000" at bounding box center [278, 161] width 67 height 12
type input "3"
type input "5500"
click at [506, 233] on div "Name: Membership: Total Visits: Card on file: Last Visit: Points: Service Total…" at bounding box center [573, 188] width 221 height 246
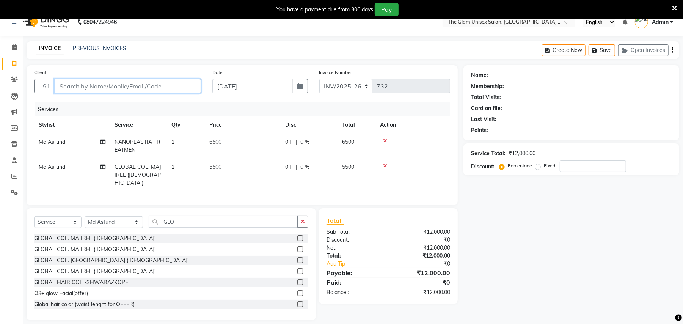
click at [132, 85] on input "Client" at bounding box center [128, 86] width 146 height 14
type input "8"
type input "0"
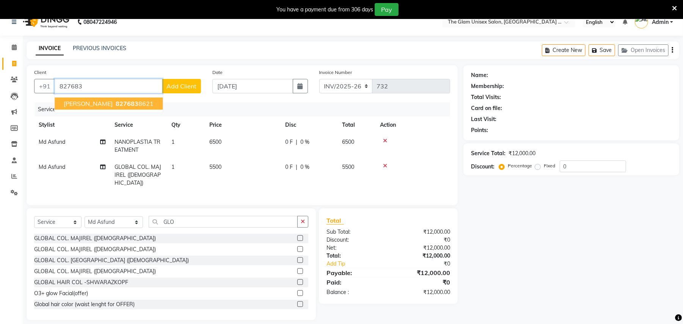
click at [107, 100] on span "SOHAM HALDER" at bounding box center [88, 104] width 49 height 8
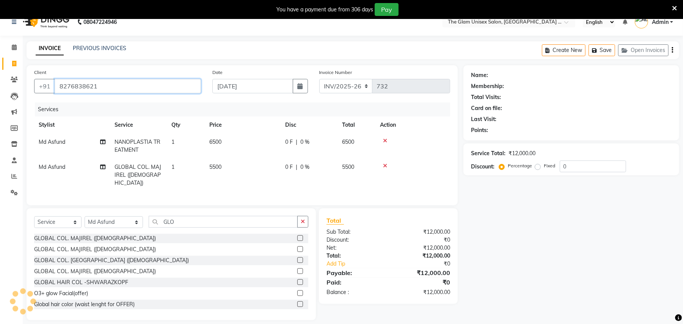
type input "8276838621"
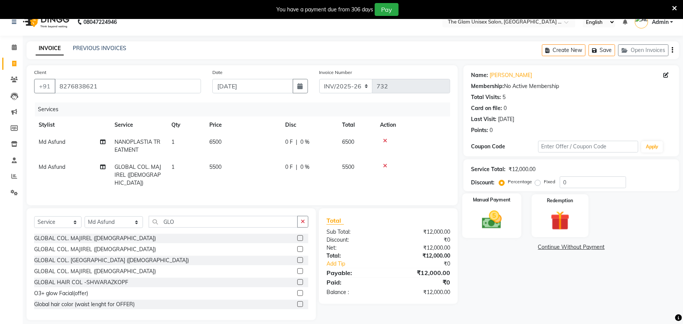
click at [505, 230] on img at bounding box center [491, 219] width 33 height 23
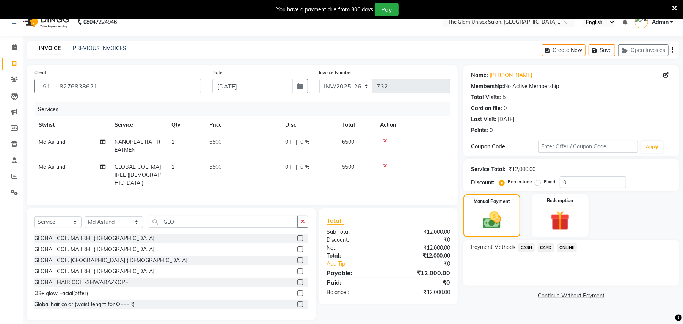
scroll to position [19, 0]
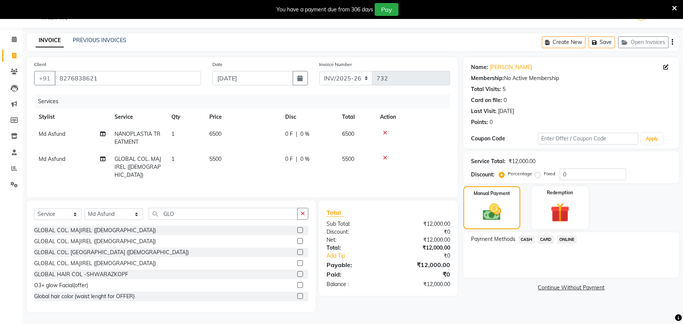
click at [570, 237] on span "ONLINE" at bounding box center [567, 239] width 20 height 9
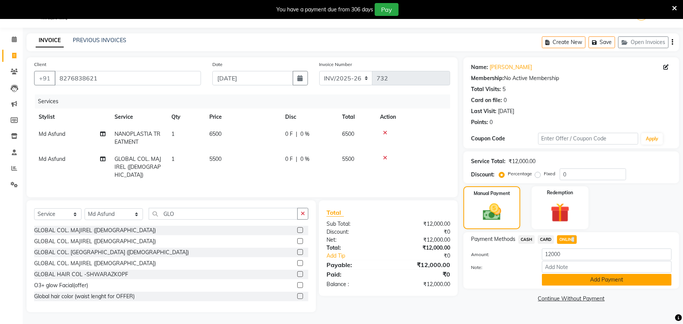
click at [581, 280] on button "Add Payment" at bounding box center [607, 280] width 130 height 12
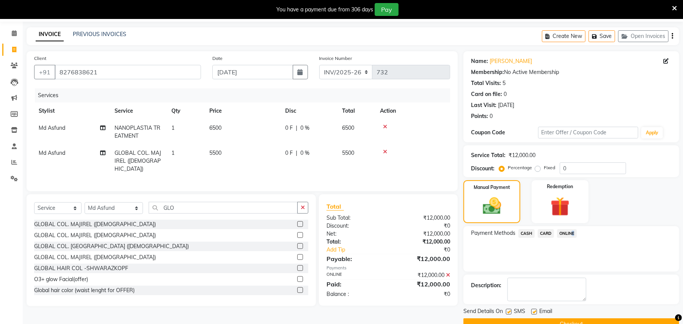
scroll to position [43, 0]
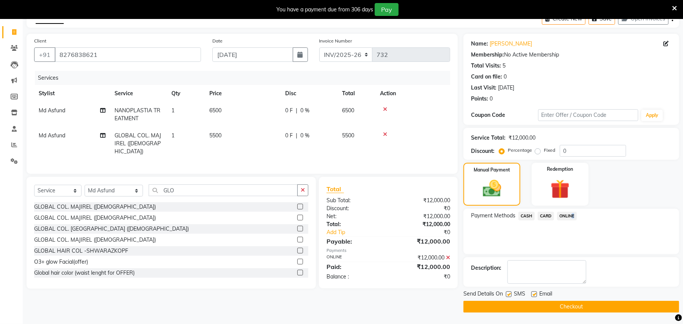
click at [584, 307] on button "Checkout" at bounding box center [571, 307] width 216 height 12
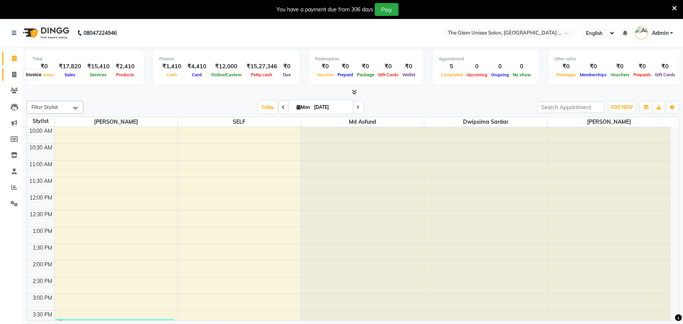
click at [13, 74] on icon at bounding box center [14, 75] width 4 height 6
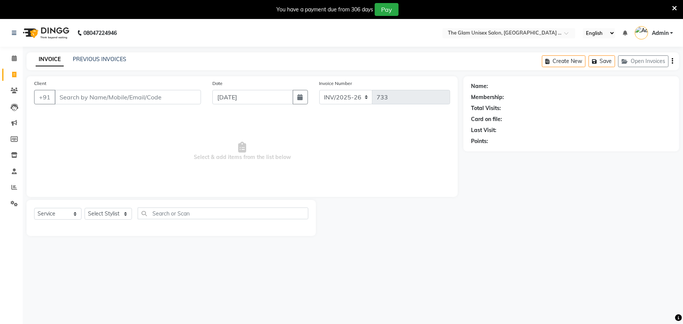
select select "G"
click at [124, 214] on select "Select Stylist Ankita Ghosh Dwipsima Sardar Kabir Younus Md Asfund SELF Sima Ra…" at bounding box center [114, 214] width 58 height 12
select select "66633"
click at [85, 208] on select "Select Stylist Ankita Ghosh Dwipsima Sardar Kabir Younus Md Asfund SELF Sima Ra…" at bounding box center [114, 214] width 58 height 12
click at [76, 211] on select "Select Service Product Membership Package Voucher Prepaid Gift Card" at bounding box center [57, 214] width 47 height 12
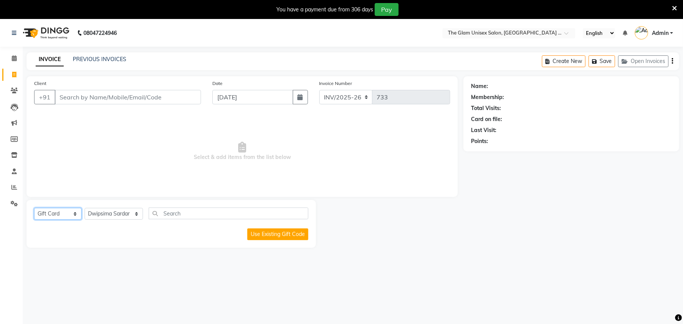
select select "service"
click at [34, 208] on select "Select Service Product Membership Package Voucher Prepaid Gift Card" at bounding box center [57, 214] width 47 height 12
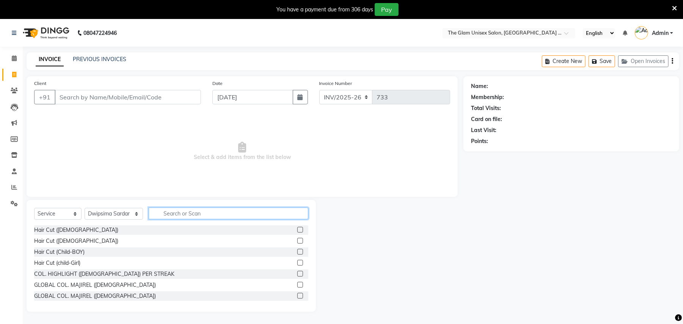
click at [171, 215] on input "text" at bounding box center [229, 213] width 160 height 12
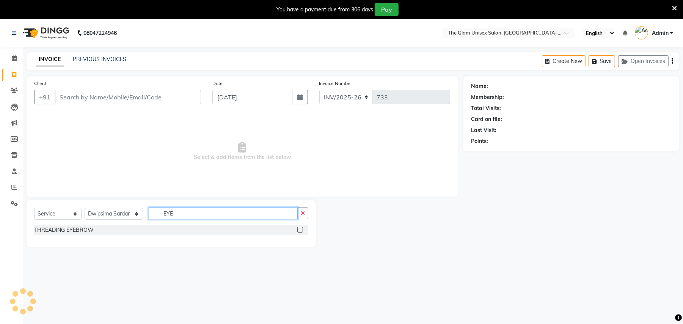
type input "EYE"
click at [301, 228] on label at bounding box center [300, 230] width 6 height 6
click at [301, 228] on input "checkbox" at bounding box center [299, 229] width 5 height 5
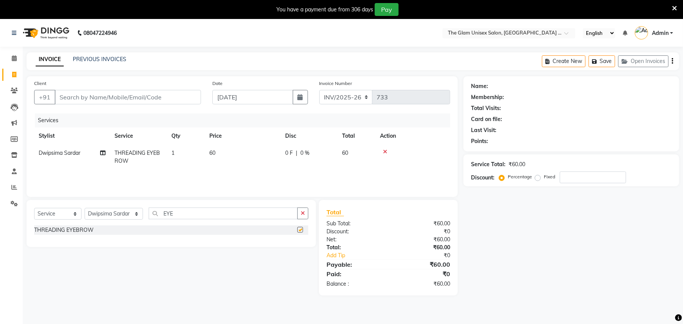
checkbox input "false"
click at [272, 216] on input "EYE" at bounding box center [223, 213] width 149 height 12
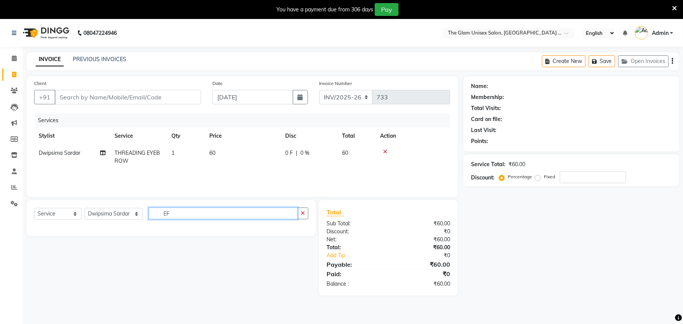
type input "E"
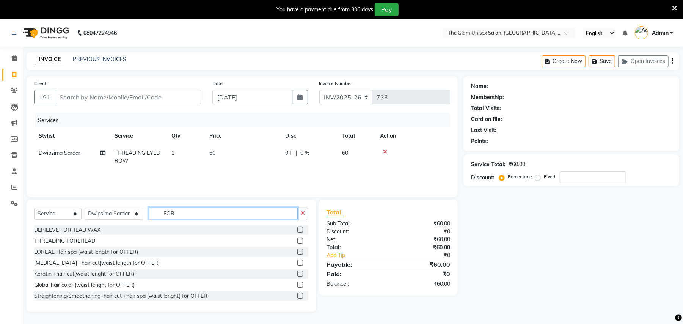
type input "FOR"
click at [297, 240] on label at bounding box center [300, 241] width 6 height 6
click at [297, 240] on input "checkbox" at bounding box center [299, 240] width 5 height 5
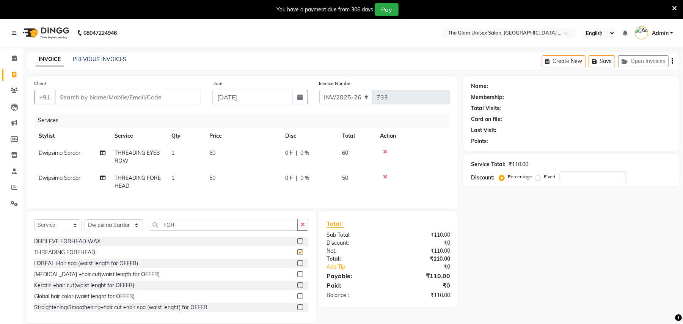
checkbox input "false"
click at [272, 237] on div "Select Service Product Membership Package Voucher Prepaid Gift Card Select Styl…" at bounding box center [171, 228] width 274 height 18
click at [269, 230] on input "FOR" at bounding box center [223, 225] width 149 height 12
type input "F"
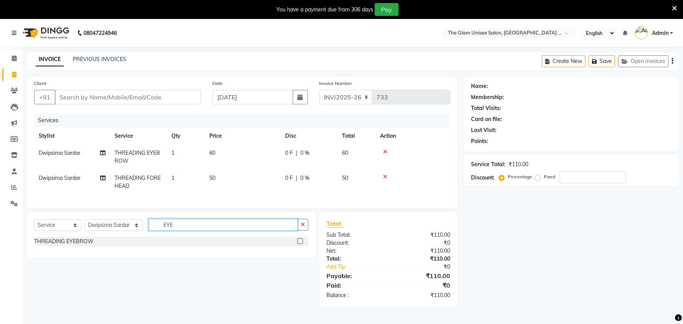
type input "EYE"
click at [299, 244] on label at bounding box center [300, 241] width 6 height 6
click at [299, 244] on input "checkbox" at bounding box center [299, 241] width 5 height 5
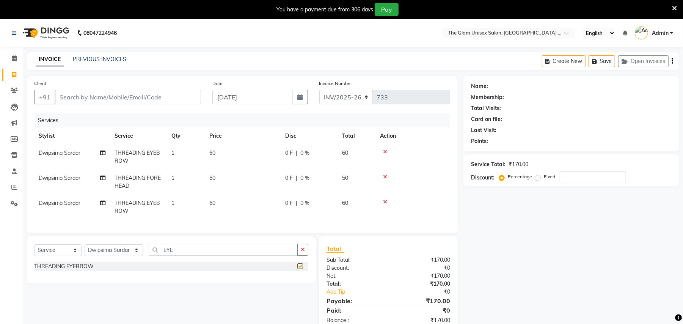
checkbox input "false"
click at [281, 255] on input "EYE" at bounding box center [223, 250] width 149 height 12
type input "E"
type input "EYE"
click at [301, 269] on label at bounding box center [300, 266] width 6 height 6
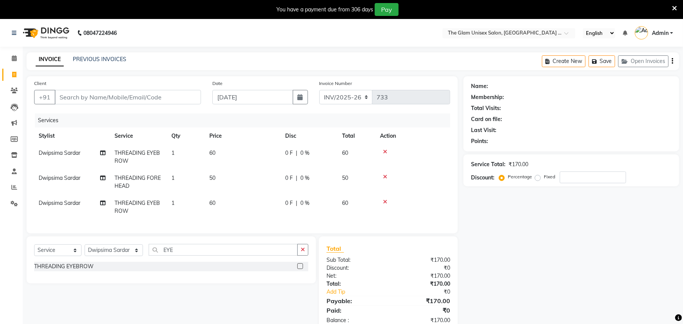
click at [301, 269] on input "checkbox" at bounding box center [299, 266] width 5 height 5
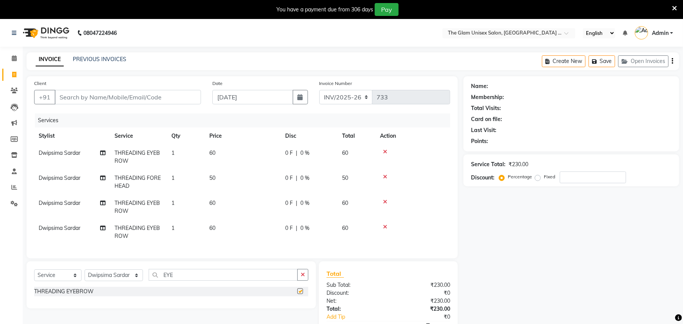
checkbox input "false"
click at [221, 280] on input "EYE" at bounding box center [223, 275] width 149 height 12
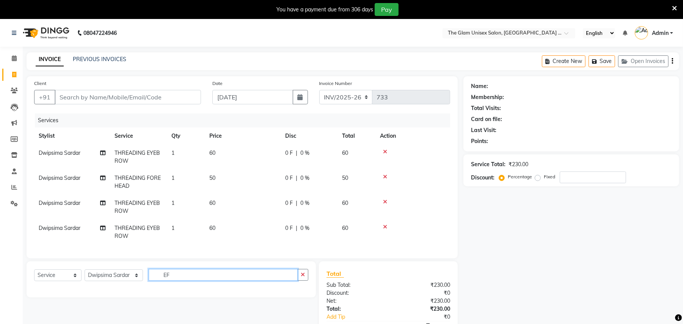
type input "E"
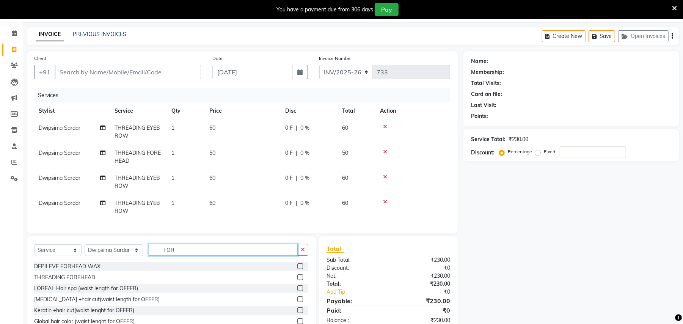
scroll to position [68, 0]
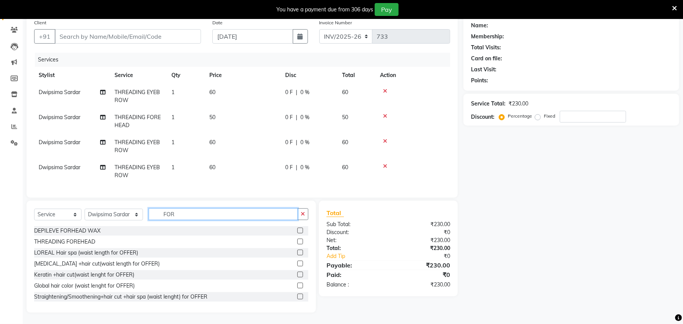
type input "FOR"
click at [297, 240] on label at bounding box center [300, 241] width 6 height 6
click at [297, 240] on input "checkbox" at bounding box center [299, 241] width 5 height 5
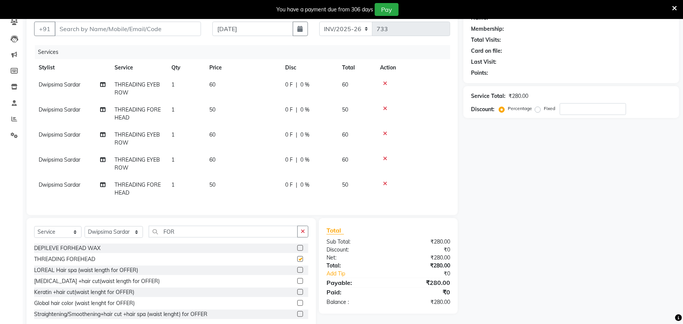
checkbox input "false"
click at [255, 243] on div "Select Service Product Membership Package Voucher Prepaid Gift Card Select Styl…" at bounding box center [171, 235] width 274 height 18
click at [246, 237] on input "FOR" at bounding box center [223, 232] width 149 height 12
click at [261, 243] on div "Select Service Product Membership Package Voucher Prepaid Gift Card Select Styl…" at bounding box center [171, 235] width 274 height 18
click at [246, 237] on input "FOR" at bounding box center [223, 232] width 149 height 12
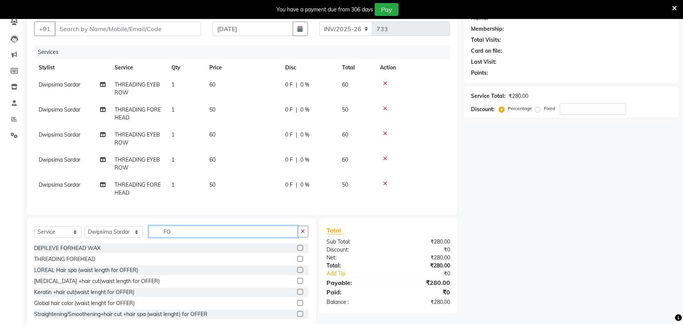
type input "F"
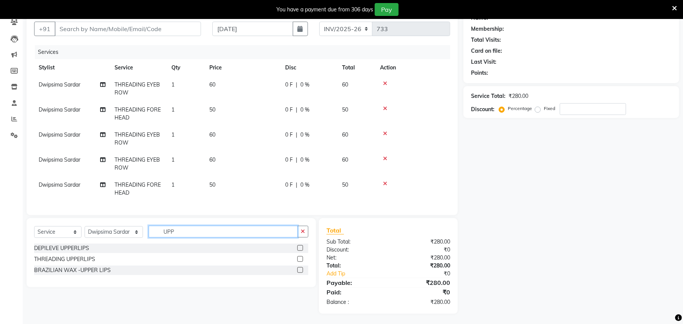
type input "UPP"
click at [300, 262] on label at bounding box center [300, 259] width 6 height 6
click at [300, 262] on input "checkbox" at bounding box center [299, 259] width 5 height 5
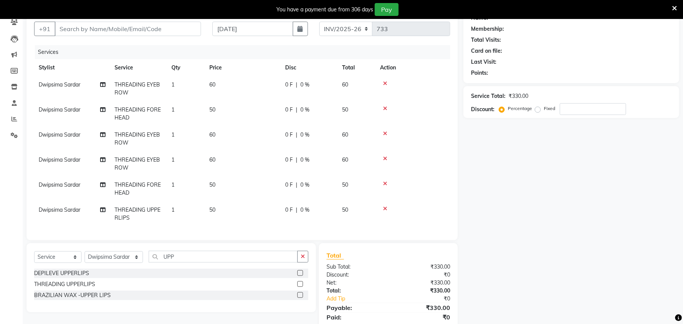
click at [301, 285] on label at bounding box center [300, 284] width 6 height 6
click at [301, 285] on input "checkbox" at bounding box center [299, 284] width 5 height 5
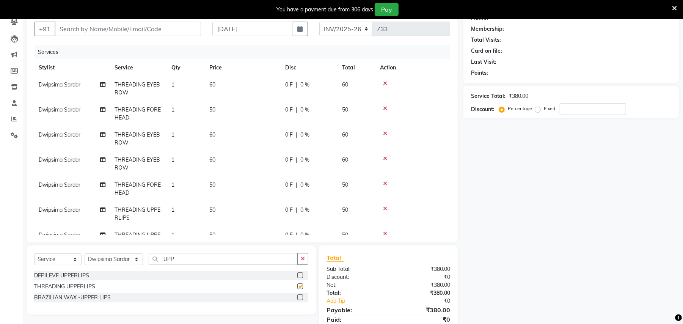
checkbox input "false"
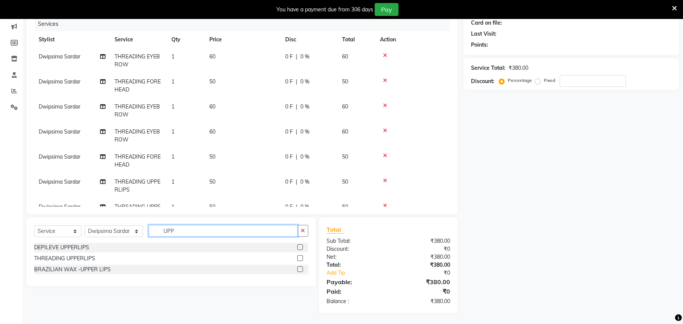
click at [255, 228] on input "UPP" at bounding box center [223, 231] width 149 height 12
type input "U"
type input "CHIN"
click at [300, 259] on label at bounding box center [300, 258] width 6 height 6
click at [300, 259] on input "checkbox" at bounding box center [299, 258] width 5 height 5
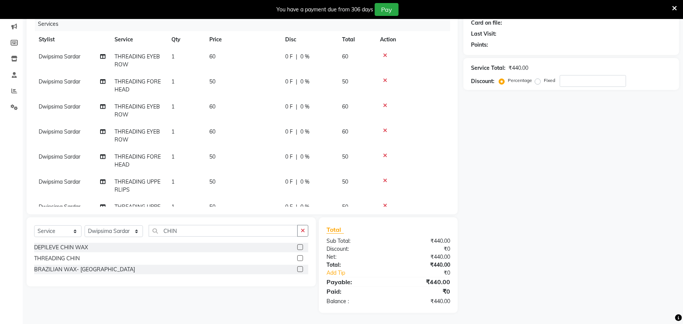
click at [300, 258] on label at bounding box center [300, 258] width 6 height 6
click at [300, 258] on input "checkbox" at bounding box center [299, 258] width 5 height 5
checkbox input "false"
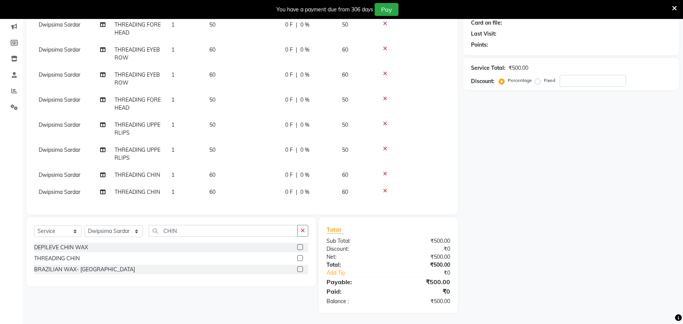
scroll to position [64, 0]
click at [384, 188] on icon at bounding box center [385, 190] width 4 height 5
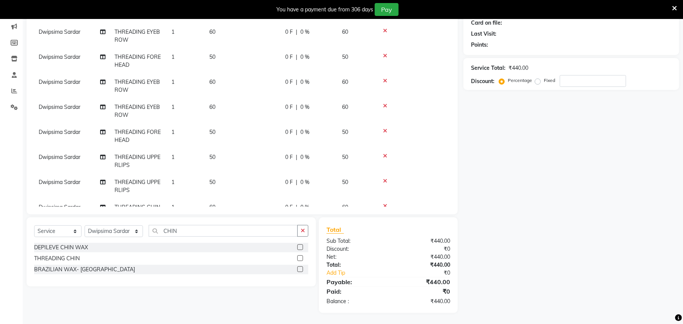
scroll to position [47, 0]
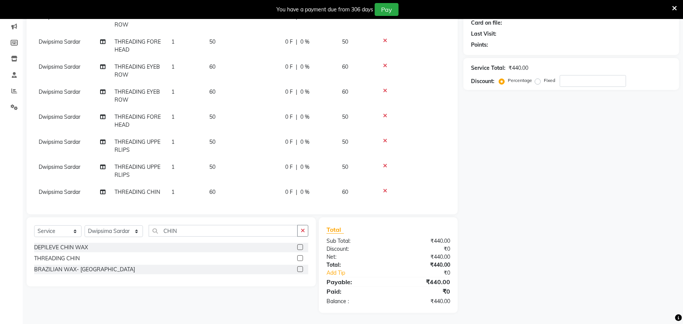
click at [385, 163] on icon at bounding box center [385, 165] width 4 height 5
click at [127, 230] on select "Select Stylist Ankita Ghosh Dwipsima Sardar Kabir Younus Md Asfund SELF Sima Ra…" at bounding box center [114, 231] width 58 height 12
click at [534, 207] on div "Name: Membership: Total Visits: Card on file: Last Visit: Points: Service Total…" at bounding box center [573, 146] width 221 height 333
click at [199, 232] on input "CHIN" at bounding box center [223, 231] width 149 height 12
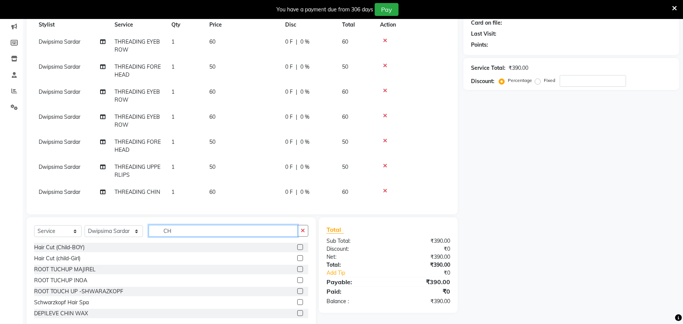
type input "C"
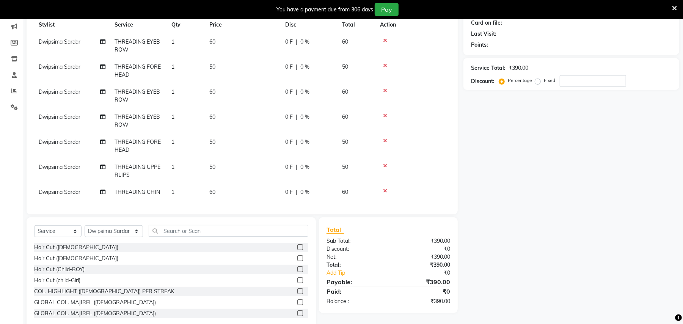
click at [297, 314] on label at bounding box center [300, 313] width 6 height 6
click at [297, 314] on input "checkbox" at bounding box center [299, 313] width 5 height 5
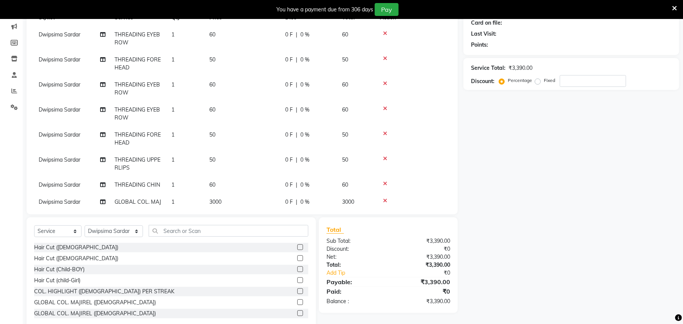
click at [297, 311] on label at bounding box center [300, 313] width 6 height 6
click at [297, 311] on input "checkbox" at bounding box center [299, 313] width 5 height 5
checkbox input "false"
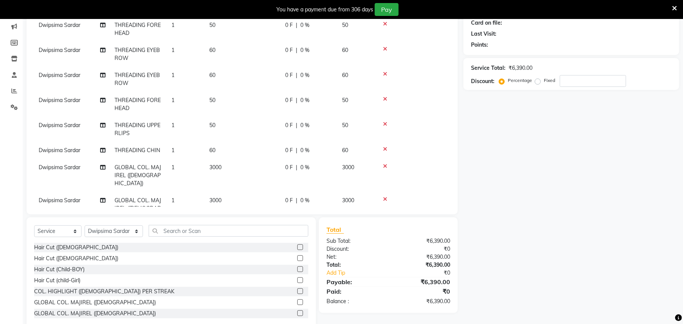
scroll to position [72, 0]
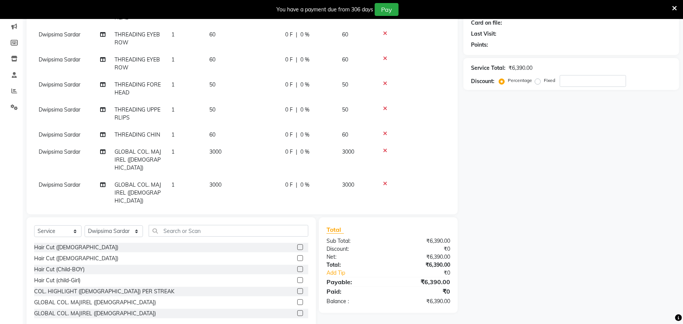
click at [384, 149] on icon at bounding box center [385, 150] width 4 height 5
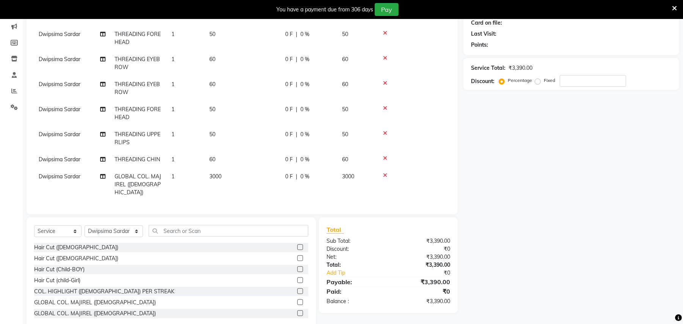
click at [249, 171] on td "3000" at bounding box center [243, 184] width 76 height 33
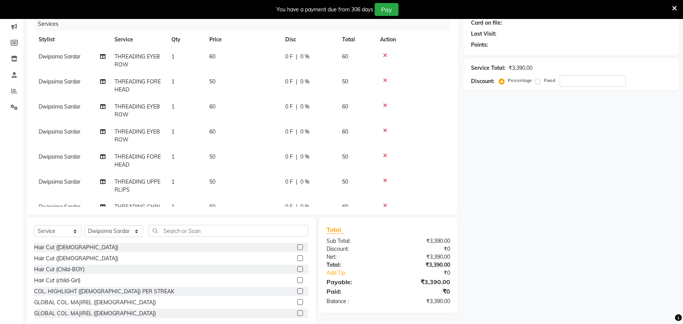
select select "66633"
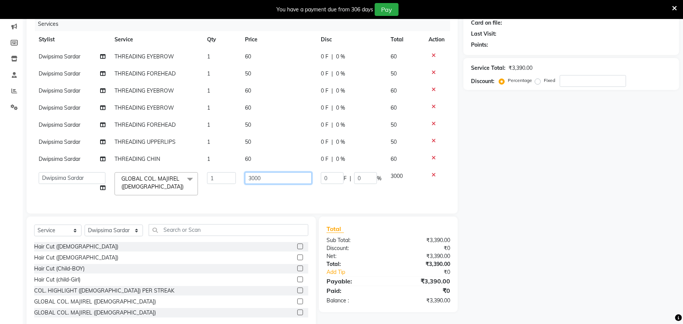
click at [296, 182] on input "3000" at bounding box center [278, 178] width 67 height 12
type input "3"
type input "9000"
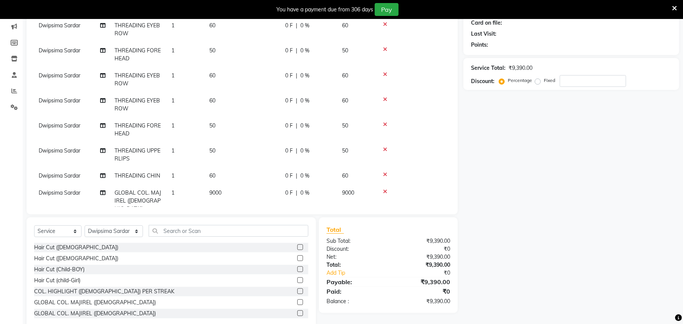
scroll to position [47, 0]
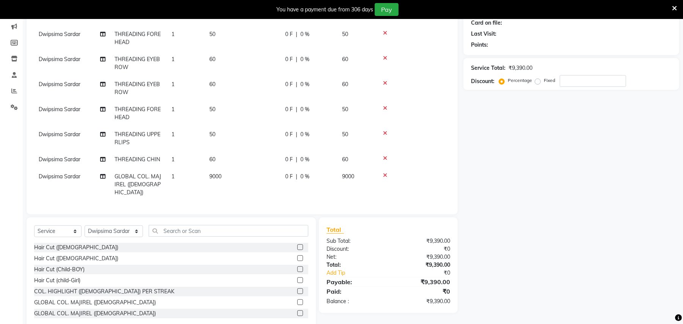
click at [311, 169] on td "0 F | 0 %" at bounding box center [308, 184] width 57 height 33
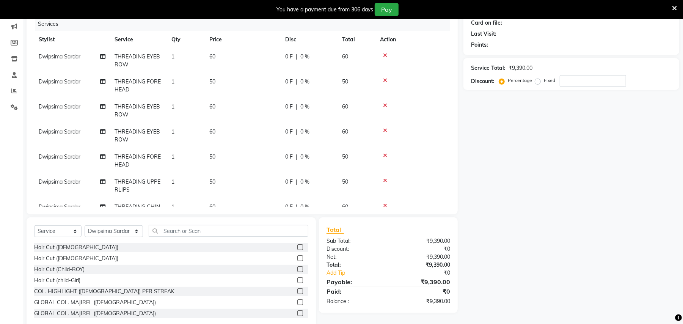
select select "66633"
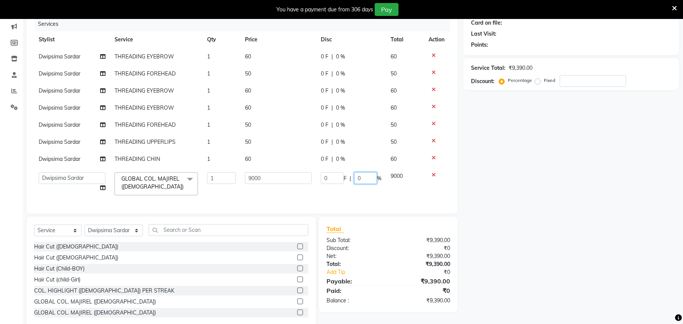
click at [366, 175] on input "0" at bounding box center [365, 178] width 23 height 12
type input "20"
click at [528, 196] on div "Name: Membership: Total Visits: Card on file: Last Visit: Points: Service Total…" at bounding box center [573, 154] width 221 height 348
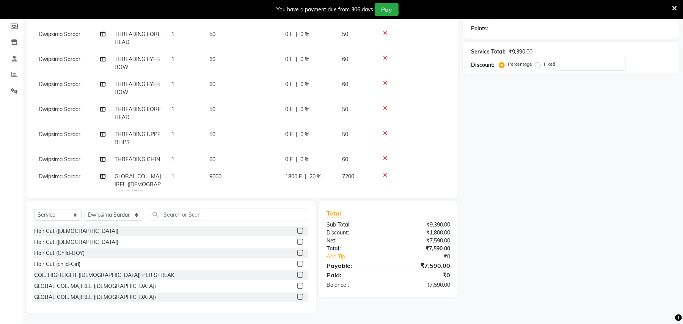
scroll to position [47, 0]
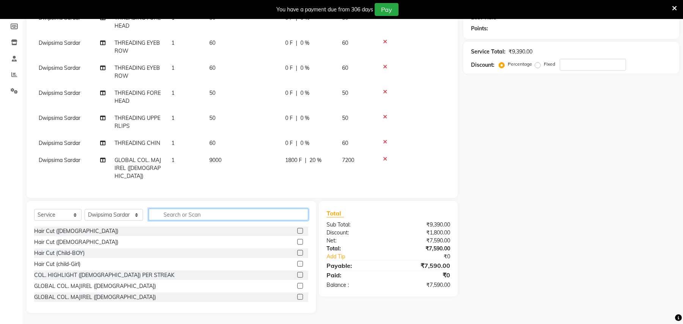
click at [240, 214] on input "text" at bounding box center [229, 214] width 160 height 12
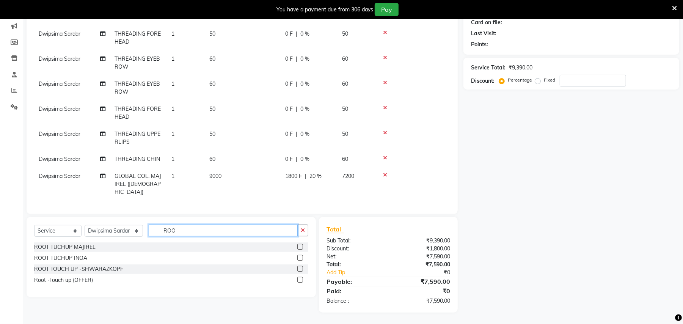
scroll to position [96, 0]
type input "ROO"
click at [299, 244] on label at bounding box center [300, 247] width 6 height 6
click at [299, 245] on input "checkbox" at bounding box center [299, 247] width 5 height 5
checkbox input "false"
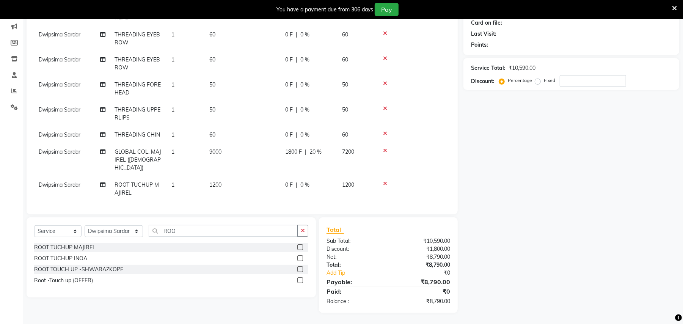
click at [252, 176] on td "1200" at bounding box center [243, 188] width 76 height 25
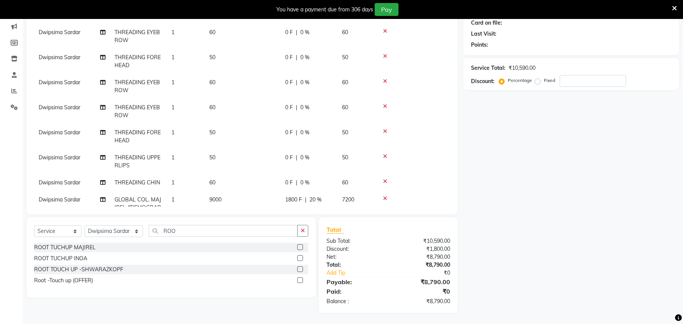
select select "66633"
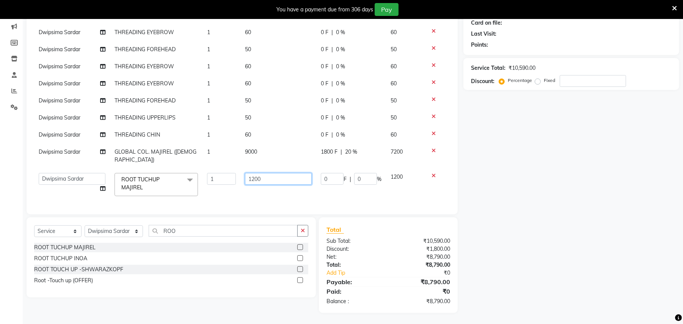
click at [267, 173] on input "1200" at bounding box center [278, 179] width 67 height 12
type input "1"
type input "2000"
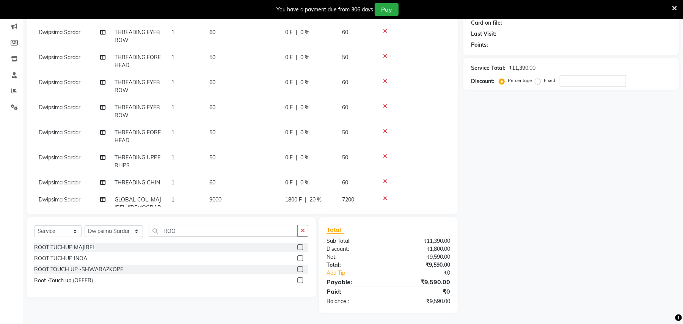
click at [565, 192] on div "Name: Membership: Total Visits: Card on file: Last Visit: Points: Service Total…" at bounding box center [573, 146] width 221 height 333
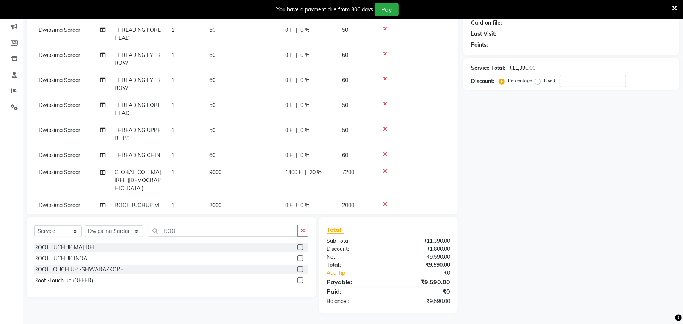
scroll to position [72, 0]
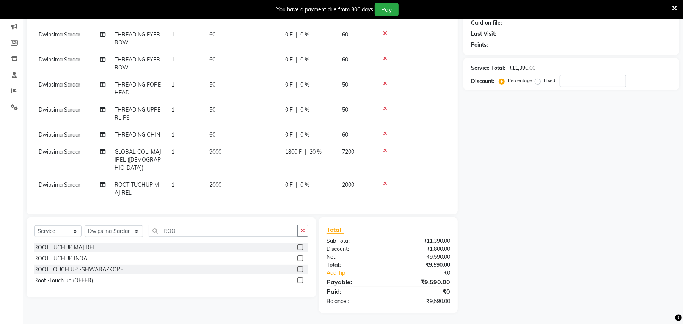
click at [88, 150] on td "Dwipsima Sardar" at bounding box center [72, 159] width 76 height 33
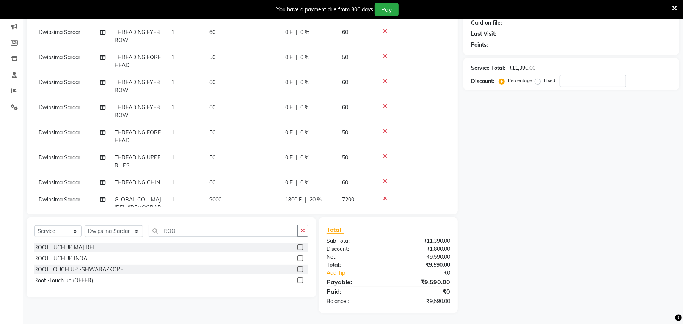
select select "66633"
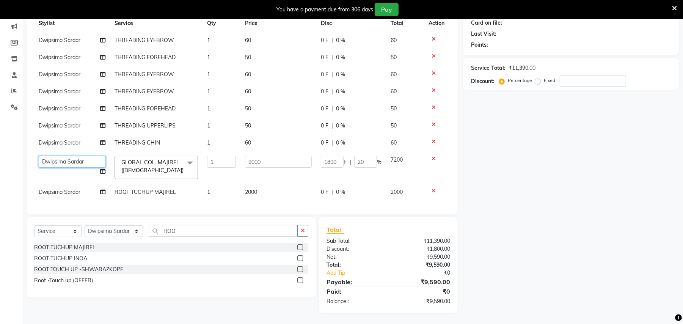
click at [88, 156] on select "Ankita Ghosh Dwipsima Sardar Kabir Younus Md Asfund SELF Sima Rajbanshi Soniya …" at bounding box center [72, 162] width 67 height 12
select select "60525"
click at [65, 188] on span "Dwipsima Sardar" at bounding box center [60, 191] width 42 height 7
select select "66633"
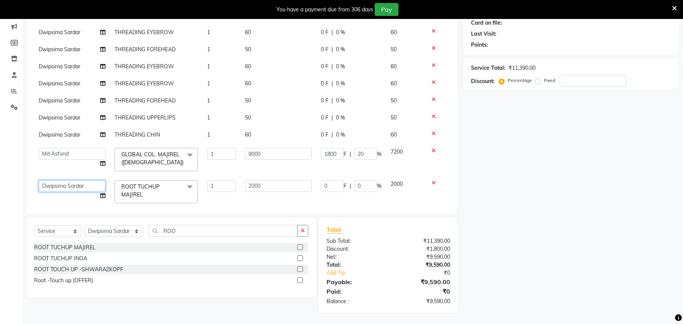
click at [65, 184] on select "Ankita Ghosh Dwipsima Sardar Kabir Younus Md Asfund SELF Sima Rajbanshi Soniya …" at bounding box center [72, 186] width 67 height 12
select select "83447"
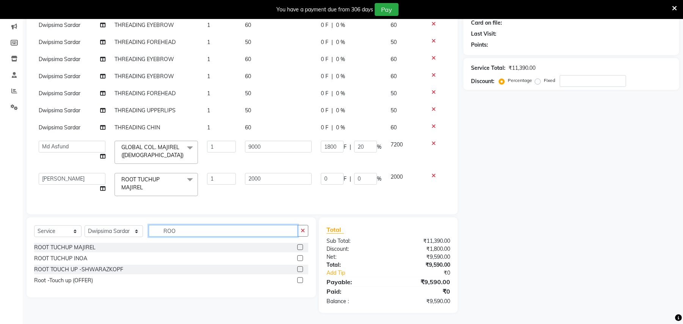
click at [173, 233] on input "ROO" at bounding box center [223, 231] width 149 height 12
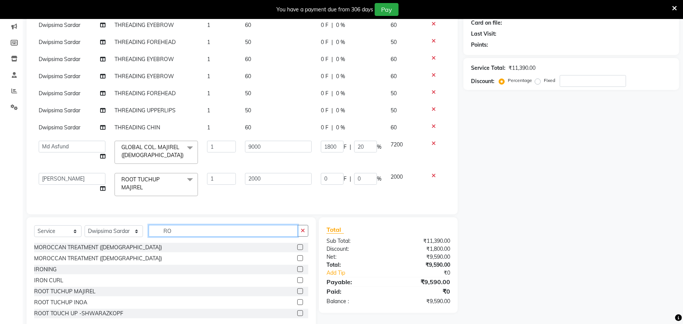
type input "R"
type input "HAIR"
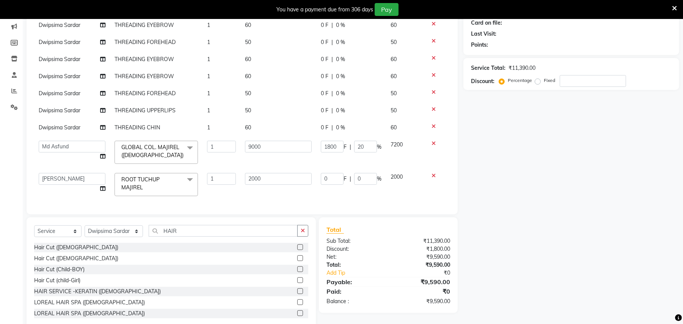
click at [297, 258] on label at bounding box center [300, 258] width 6 height 6
click at [297, 258] on input "checkbox" at bounding box center [299, 258] width 5 height 5
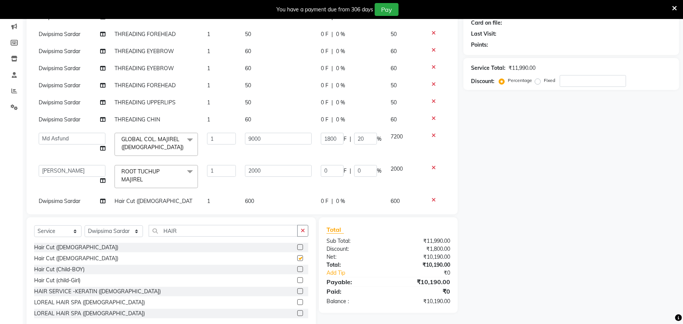
checkbox input "false"
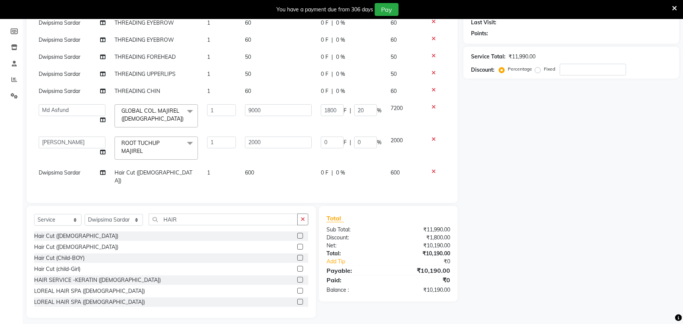
scroll to position [113, 0]
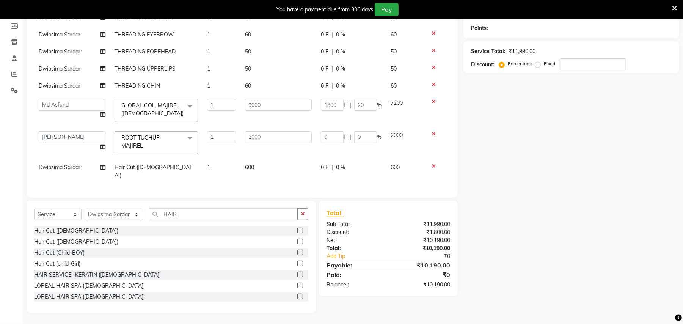
click at [64, 167] on span "Dwipsima Sardar" at bounding box center [60, 167] width 42 height 7
select select "66633"
click at [77, 168] on select "Ankita Ghosh Dwipsima Sardar Kabir Younus Md Asfund SELF Sima Rajbanshi Soniya …" at bounding box center [72, 169] width 67 height 12
select select "83447"
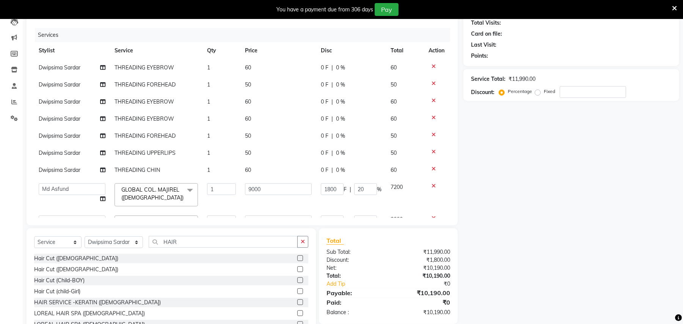
scroll to position [63, 0]
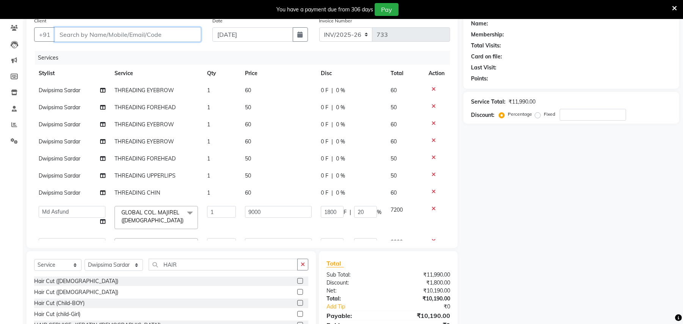
click at [163, 41] on input "Client" at bounding box center [128, 34] width 146 height 14
type input "9"
type input "0"
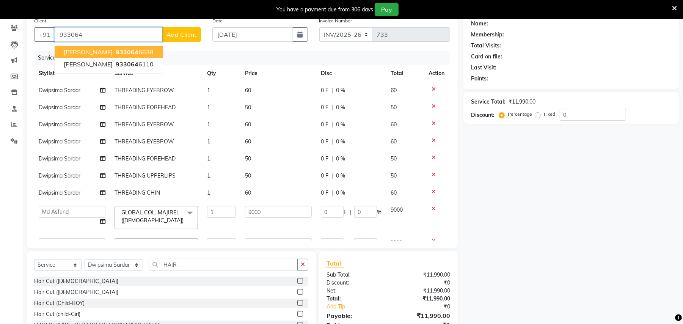
click at [86, 50] on span "Akshita Roy" at bounding box center [88, 52] width 49 height 8
type input "9330646638"
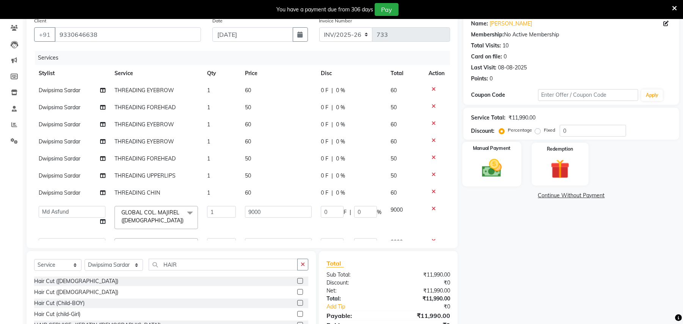
click at [477, 164] on img at bounding box center [491, 168] width 33 height 23
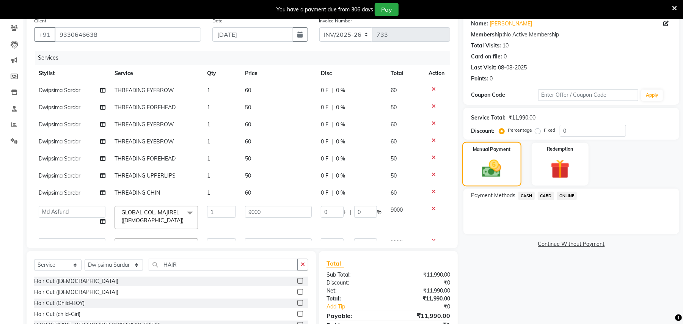
scroll to position [113, 0]
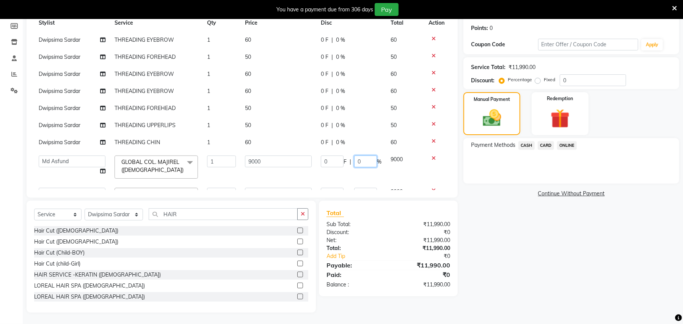
click at [357, 160] on input "0" at bounding box center [365, 161] width 23 height 12
type input "20"
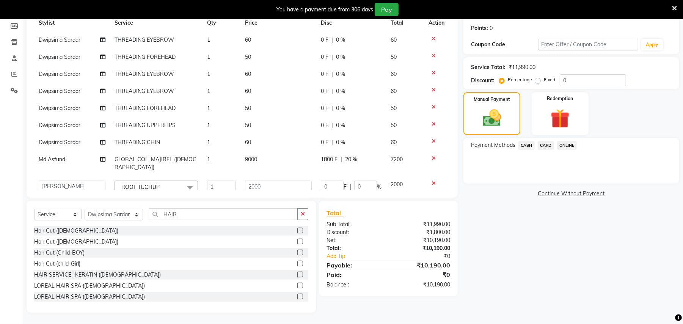
click at [504, 220] on div "Name: Akshita Roy Membership: No Active Membership Total Visits: 10 Card on fil…" at bounding box center [573, 137] width 221 height 349
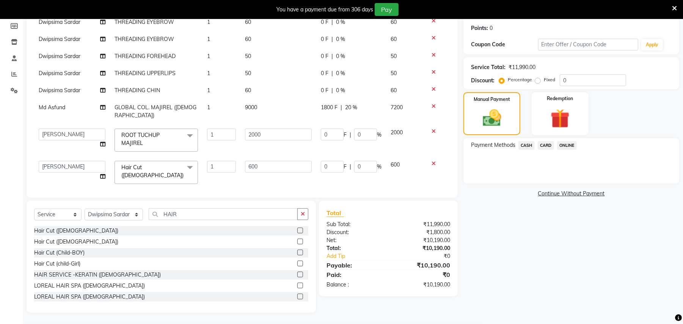
scroll to position [53, 0]
click at [528, 143] on span "CASH" at bounding box center [526, 145] width 16 height 9
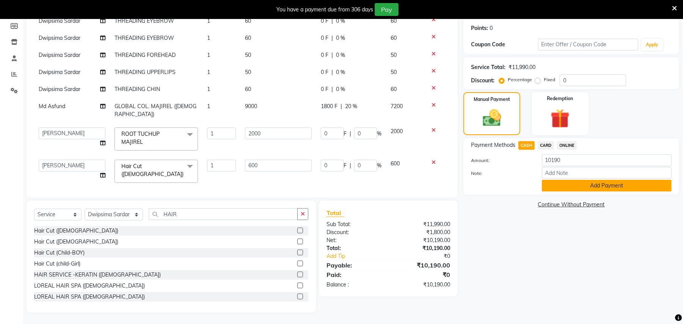
click at [589, 184] on button "Add Payment" at bounding box center [607, 186] width 130 height 12
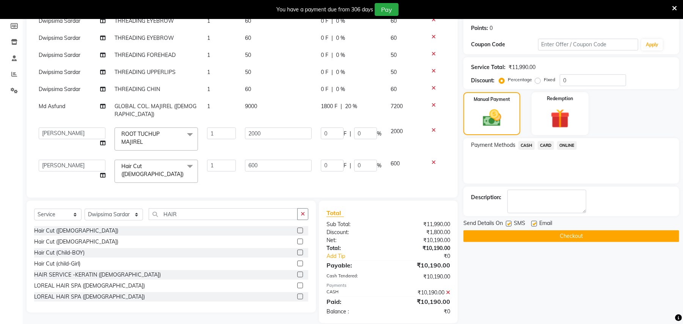
click at [573, 232] on button "Checkout" at bounding box center [571, 236] width 216 height 12
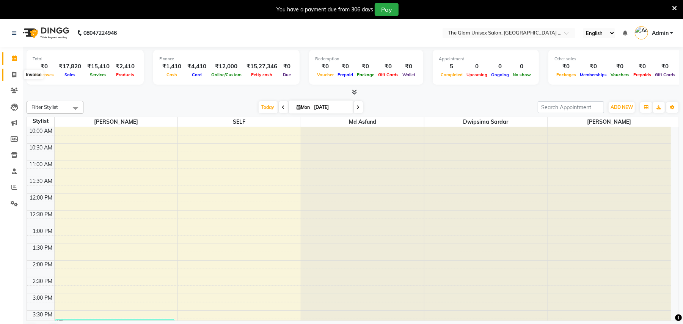
click at [16, 75] on icon at bounding box center [14, 75] width 4 height 6
select select "service"
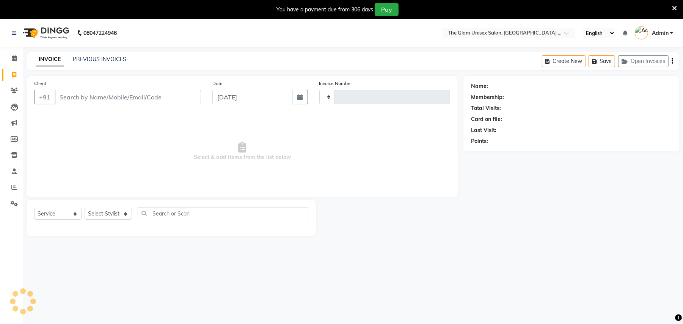
type input "733"
select select "6046"
select select "G"
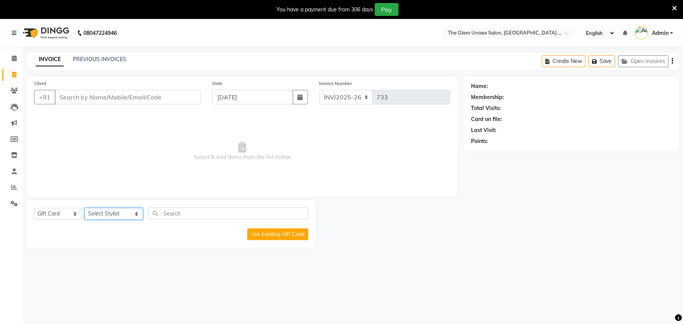
click at [127, 213] on select "Select Stylist [PERSON_NAME] Dwipsima [PERSON_NAME] Md Asfund SELF [PERSON_NAME…" at bounding box center [114, 214] width 58 height 12
select select "83447"
click at [85, 208] on select "Select Stylist Ankita Ghosh Dwipsima Sardar Kabir Younus Md Asfund SELF Sima Ra…" at bounding box center [114, 214] width 58 height 12
drag, startPoint x: 74, startPoint y: 214, endPoint x: 70, endPoint y: 219, distance: 5.8
click at [74, 214] on select "Select Service Product Membership Package Voucher Prepaid Gift Card" at bounding box center [57, 214] width 47 height 12
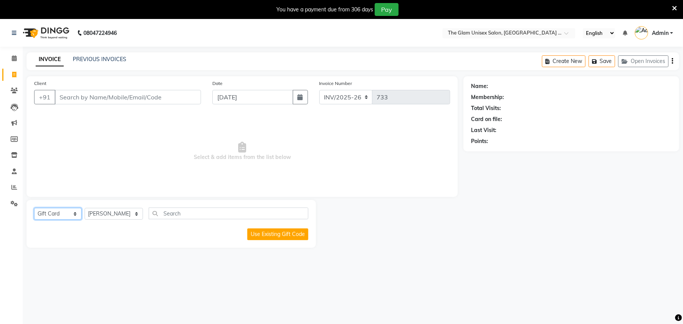
select select "service"
click at [34, 208] on select "Select Service Product Membership Package Voucher Prepaid Gift Card" at bounding box center [57, 214] width 47 height 12
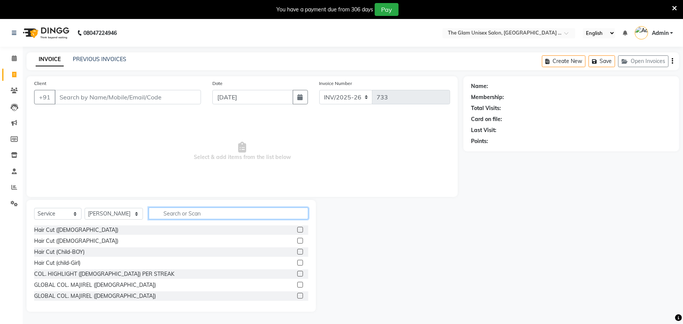
click at [176, 210] on input "text" at bounding box center [229, 213] width 160 height 12
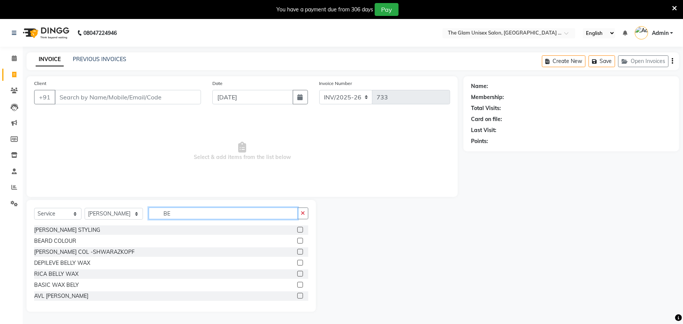
type input "BE"
click at [297, 229] on label at bounding box center [300, 230] width 6 height 6
click at [297, 229] on input "checkbox" at bounding box center [299, 229] width 5 height 5
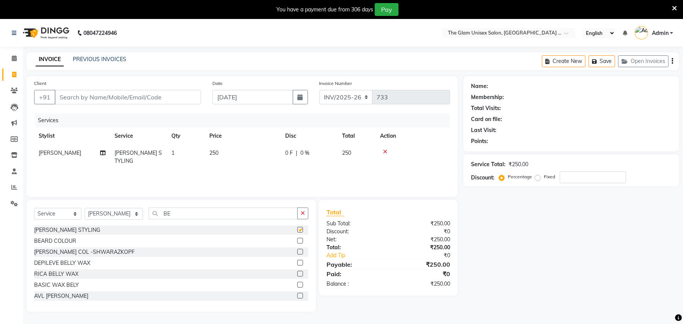
checkbox input "false"
click at [164, 90] on input "Client" at bounding box center [128, 97] width 146 height 14
type input "9"
type input "0"
type input "9262872496"
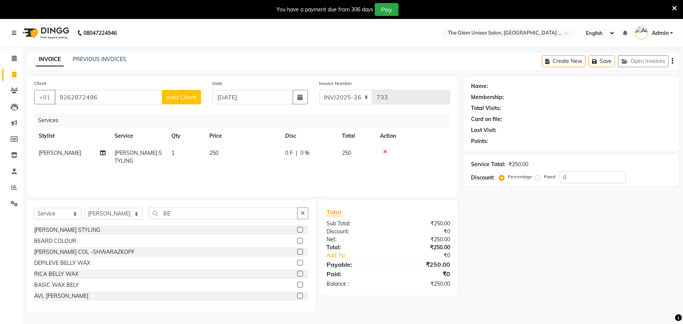
click at [190, 91] on button "Add Client" at bounding box center [181, 97] width 39 height 14
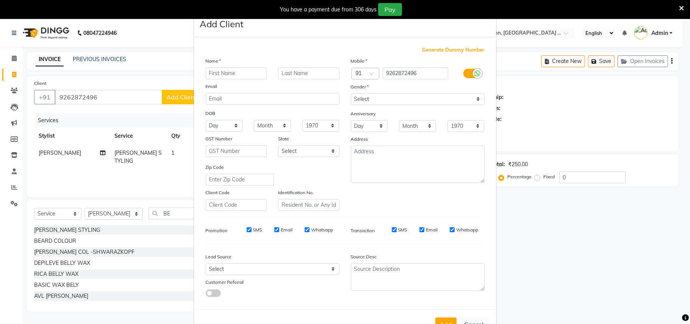
type input "a"
type input "ARSH"
drag, startPoint x: 474, startPoint y: 99, endPoint x: 471, endPoint y: 103, distance: 5.5
click at [474, 99] on select "Select Male Female Other Prefer Not To Say" at bounding box center [418, 99] width 134 height 12
select select "male"
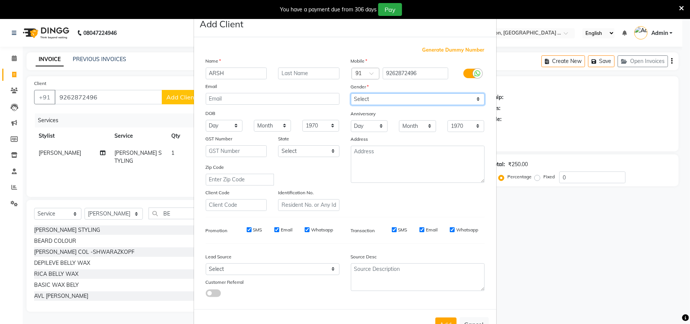
click at [351, 93] on select "Select Male Female Other Prefer Not To Say" at bounding box center [418, 99] width 134 height 12
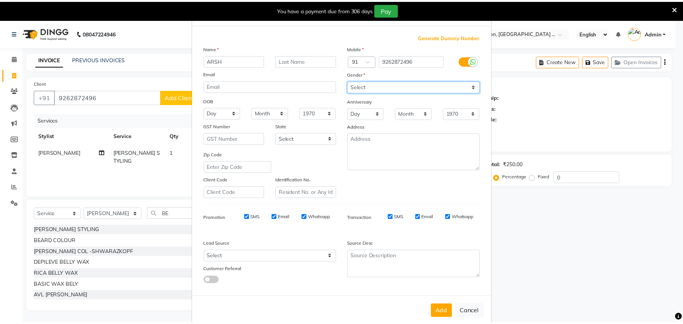
scroll to position [24, 0]
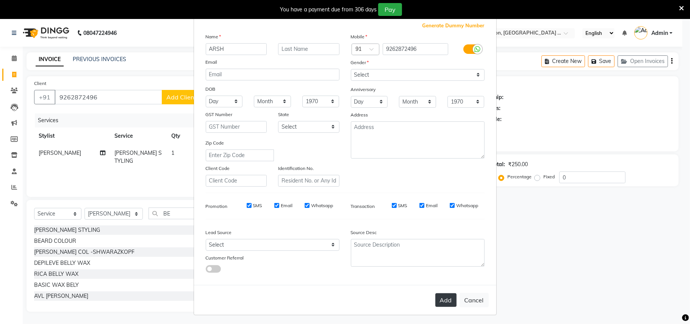
click at [444, 296] on button "Add" at bounding box center [446, 300] width 21 height 14
select select
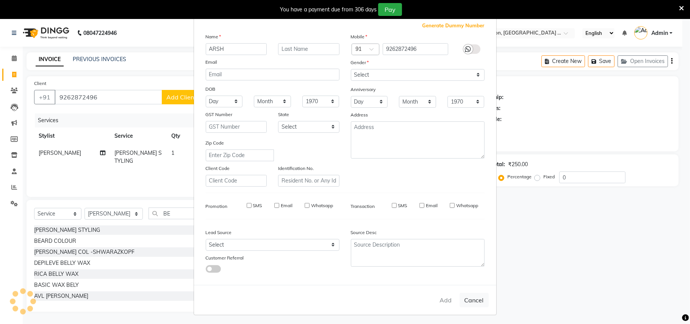
select select
checkbox input "false"
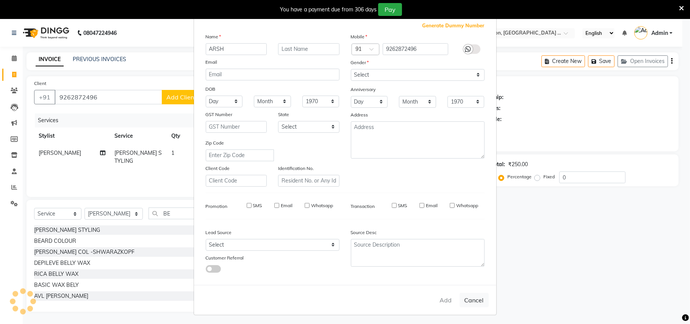
checkbox input "false"
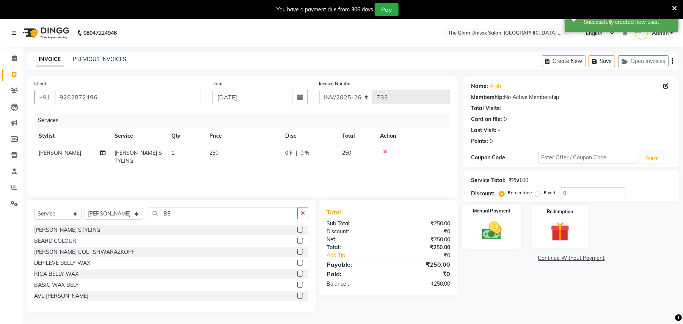
click at [479, 228] on img at bounding box center [491, 230] width 33 height 23
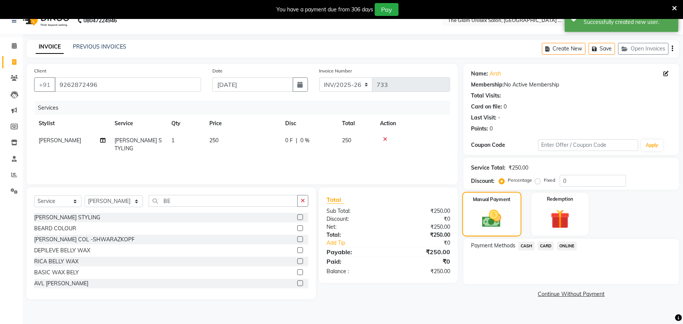
scroll to position [19, 0]
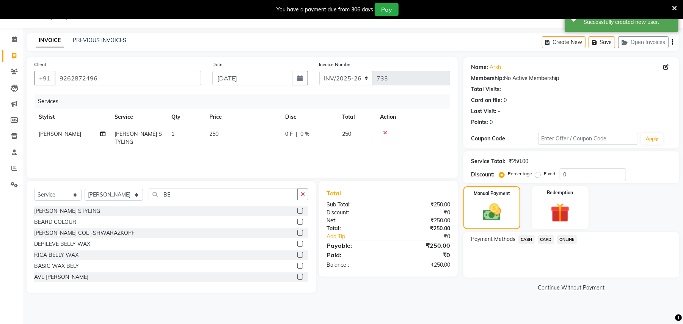
click at [528, 240] on span "CASH" at bounding box center [526, 239] width 16 height 9
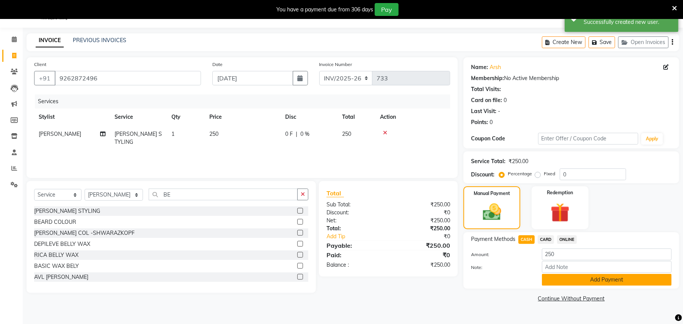
click at [570, 284] on button "Add Payment" at bounding box center [607, 280] width 130 height 12
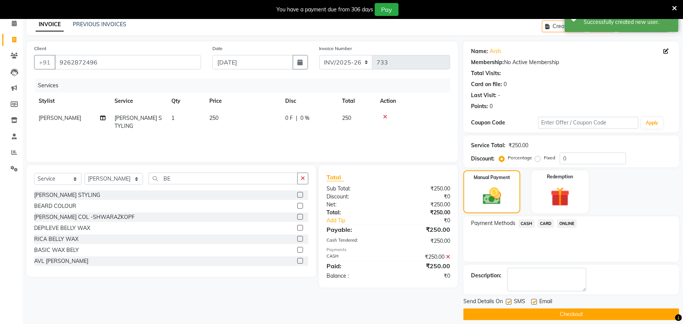
scroll to position [43, 0]
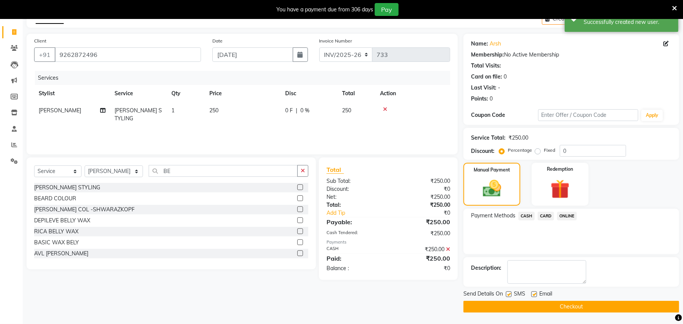
click at [582, 305] on button "Checkout" at bounding box center [571, 307] width 216 height 12
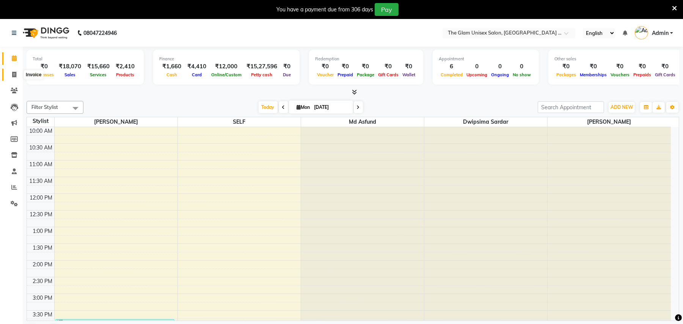
click at [16, 77] on icon at bounding box center [14, 75] width 4 height 6
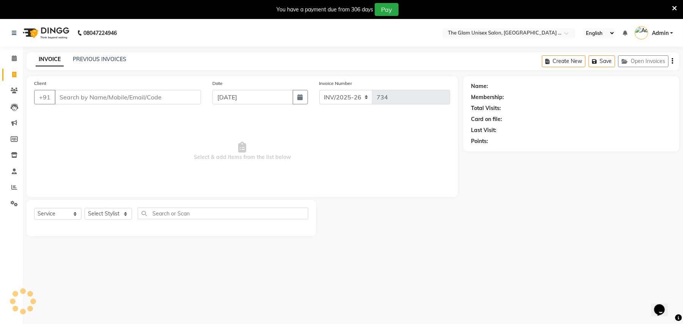
select select "G"
click at [13, 108] on icon at bounding box center [15, 107] width 8 height 8
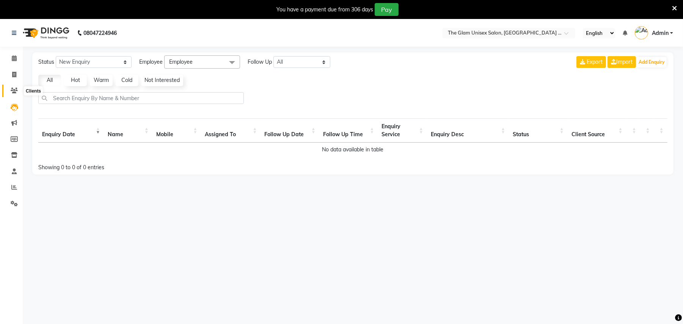
click at [14, 88] on icon at bounding box center [14, 91] width 7 height 6
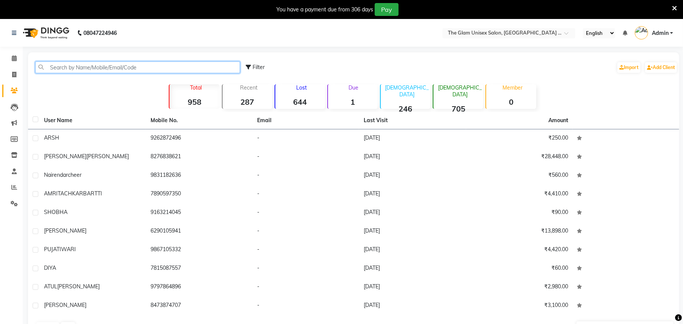
click at [79, 64] on input "text" at bounding box center [137, 67] width 205 height 12
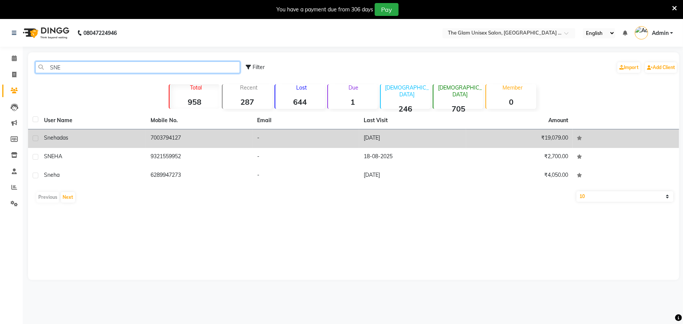
type input "SNE"
click at [270, 133] on td "-" at bounding box center [305, 138] width 107 height 19
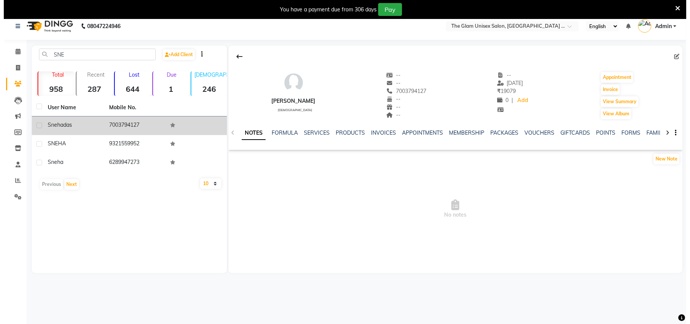
scroll to position [19, 0]
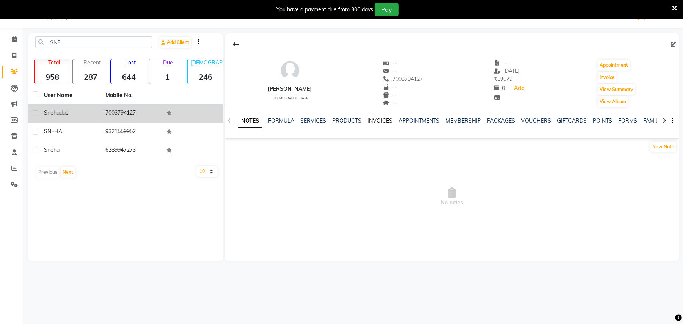
click at [379, 121] on link "INVOICES" at bounding box center [379, 120] width 25 height 7
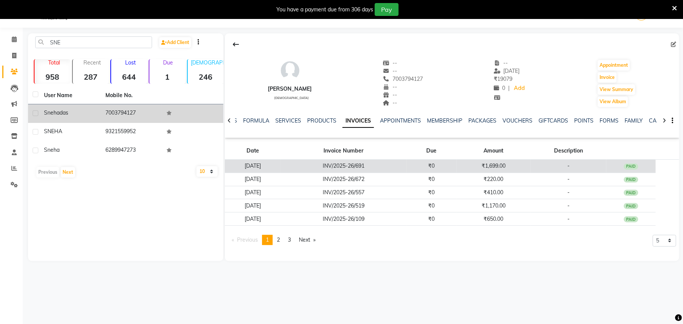
click at [382, 164] on td "INV/2025-26/691" at bounding box center [343, 166] width 126 height 13
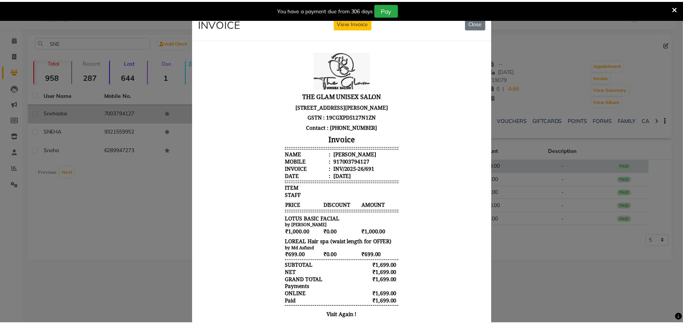
scroll to position [6, 0]
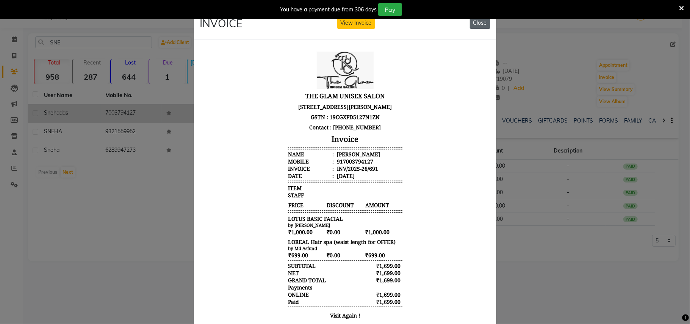
click at [481, 20] on button "Close" at bounding box center [480, 23] width 20 height 12
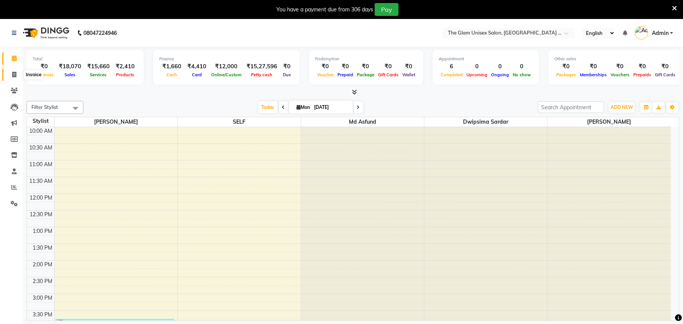
click at [14, 76] on icon at bounding box center [14, 75] width 4 height 6
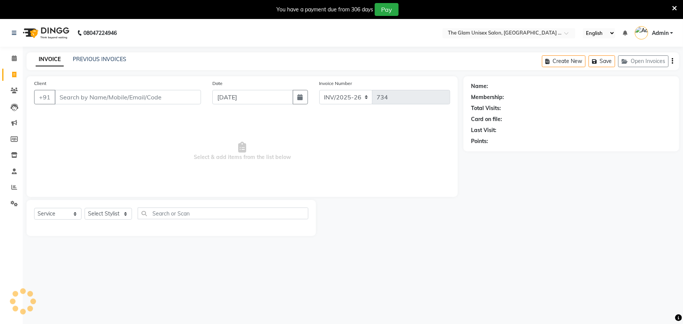
select select "G"
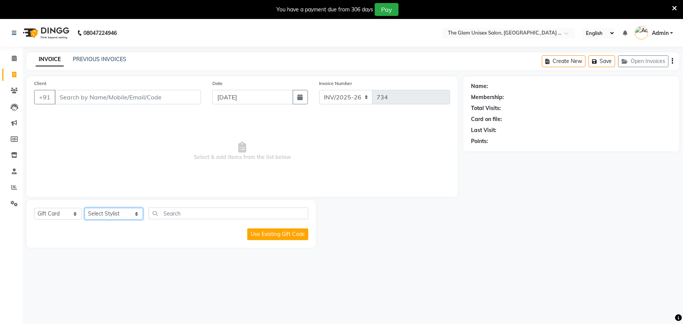
click at [123, 214] on select "Select Stylist [PERSON_NAME] Dwipsima [PERSON_NAME] Md Asfund SELF [PERSON_NAME…" at bounding box center [114, 214] width 58 height 12
select select "30740"
click at [85, 208] on select "Select Stylist [PERSON_NAME] Dwipsima [PERSON_NAME] Md Asfund SELF [PERSON_NAME…" at bounding box center [114, 214] width 58 height 12
click at [76, 212] on select "Select Service Product Membership Package Voucher Prepaid Gift Card" at bounding box center [57, 214] width 47 height 12
select select "service"
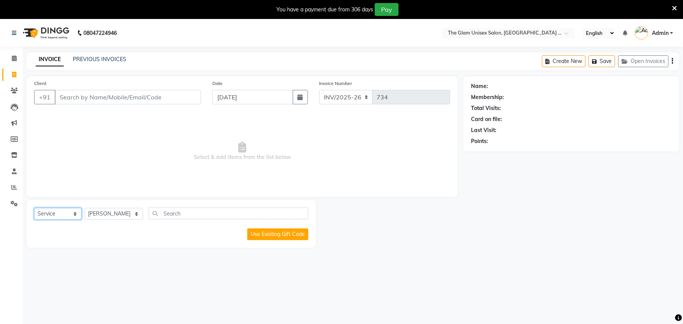
click at [34, 208] on select "Select Service Product Membership Package Voucher Prepaid Gift Card" at bounding box center [57, 214] width 47 height 12
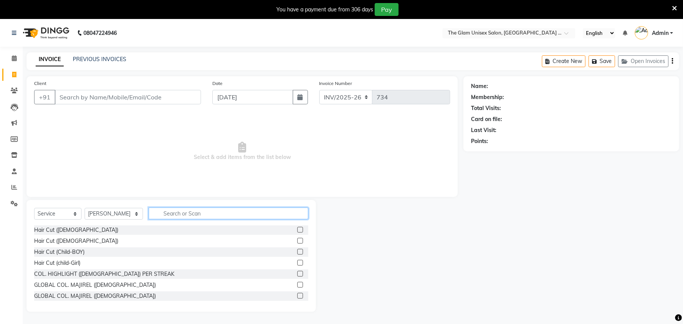
click at [160, 209] on input "text" at bounding box center [229, 213] width 160 height 12
type input "UNDER"
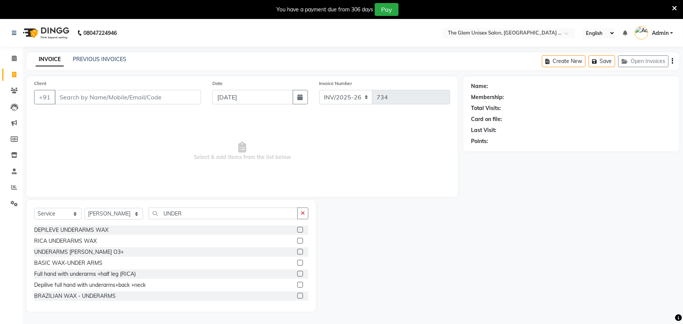
click at [297, 293] on label at bounding box center [300, 296] width 6 height 6
click at [297, 293] on input "checkbox" at bounding box center [299, 295] width 5 height 5
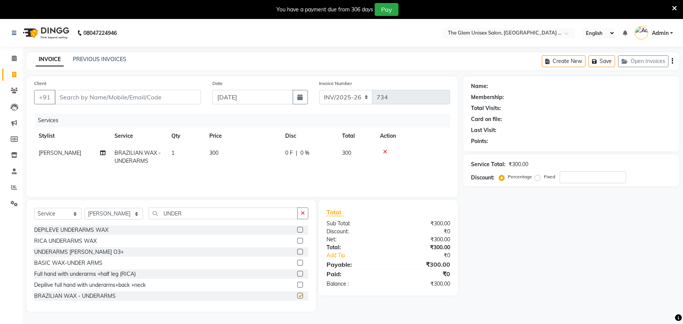
checkbox input "false"
click at [158, 99] on input "Client" at bounding box center [128, 97] width 146 height 14
type input "9"
type input "0"
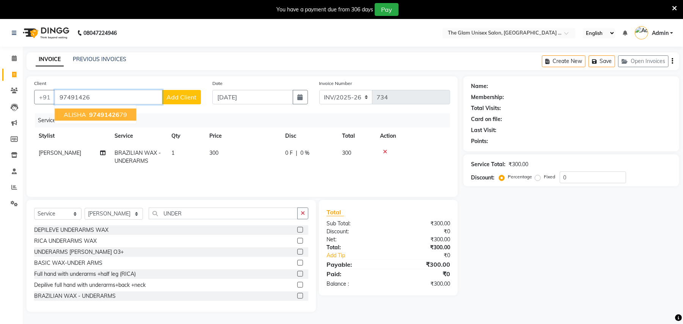
click at [87, 114] on button "ALISHA 97491426 79" at bounding box center [95, 114] width 81 height 12
type input "9749142679"
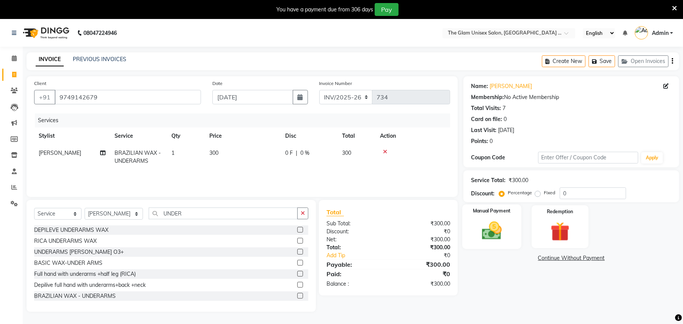
click at [481, 245] on div "Manual Payment" at bounding box center [491, 226] width 59 height 44
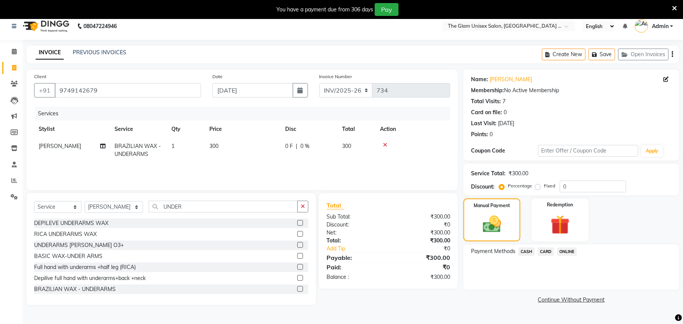
scroll to position [19, 0]
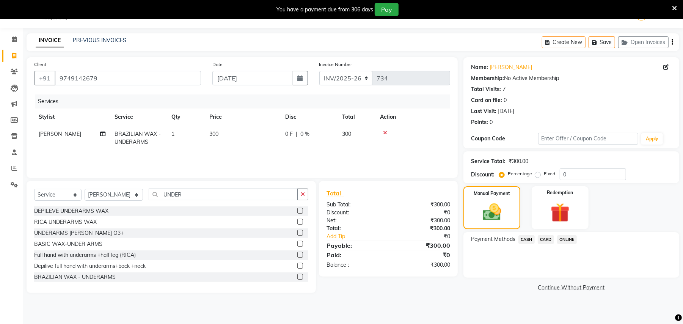
click at [564, 240] on span "ONLINE" at bounding box center [567, 239] width 20 height 9
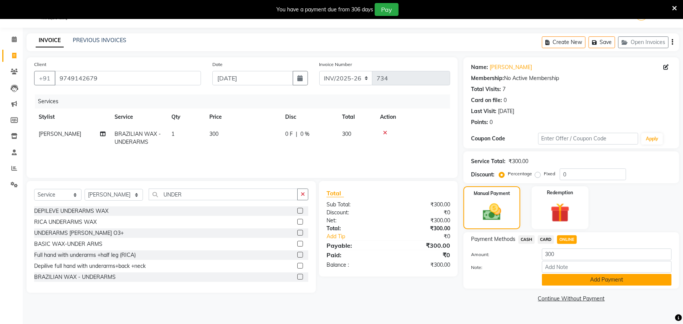
click at [591, 276] on button "Add Payment" at bounding box center [607, 280] width 130 height 12
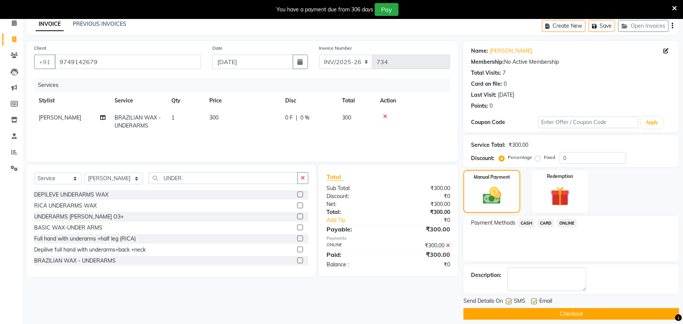
scroll to position [43, 0]
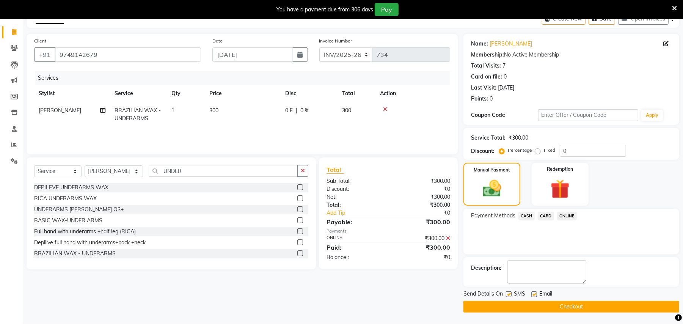
click at [586, 302] on button "Checkout" at bounding box center [571, 307] width 216 height 12
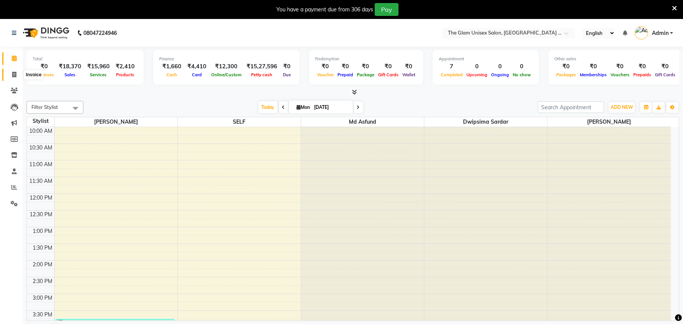
click at [12, 73] on icon at bounding box center [14, 75] width 4 height 6
select select "service"
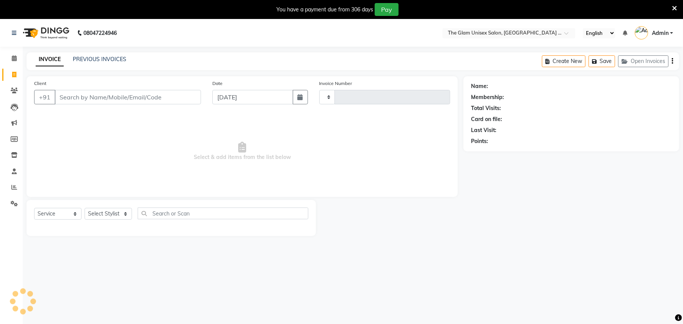
type input "735"
select select "6046"
select select "G"
